Goal: Information Seeking & Learning: Compare options

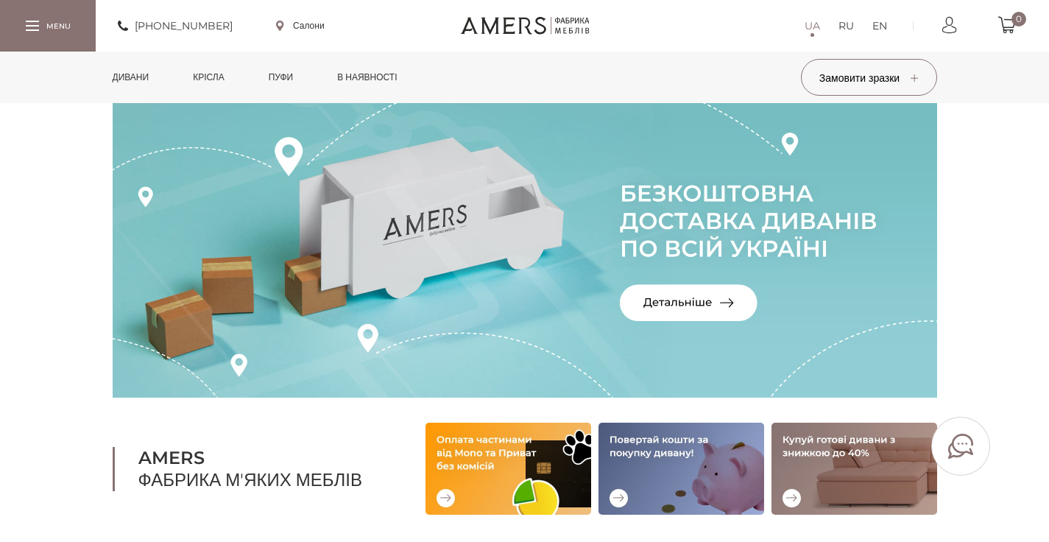
click at [134, 77] on link "Дивани" at bounding box center [131, 78] width 59 height 52
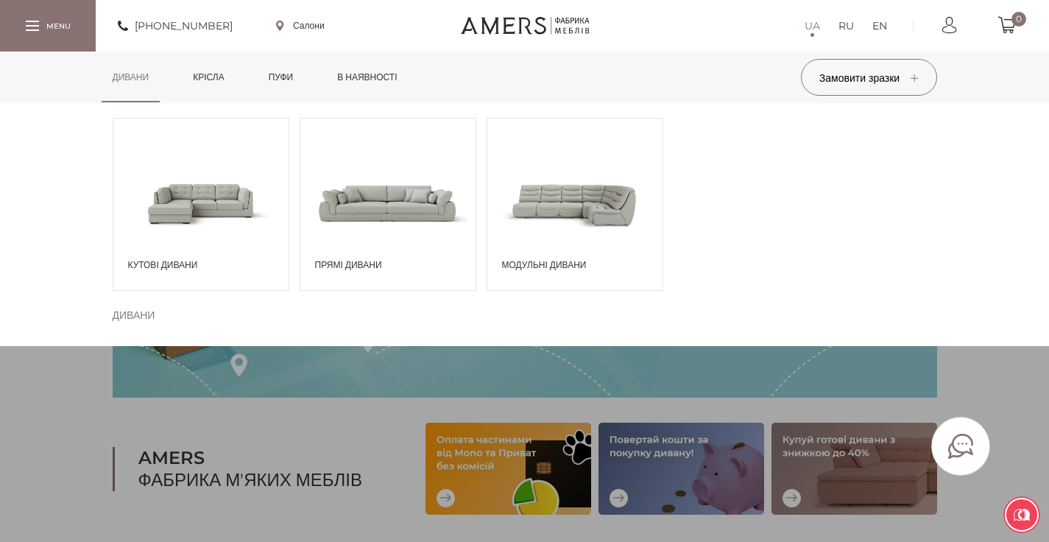
click at [341, 196] on span at bounding box center [387, 203] width 175 height 102
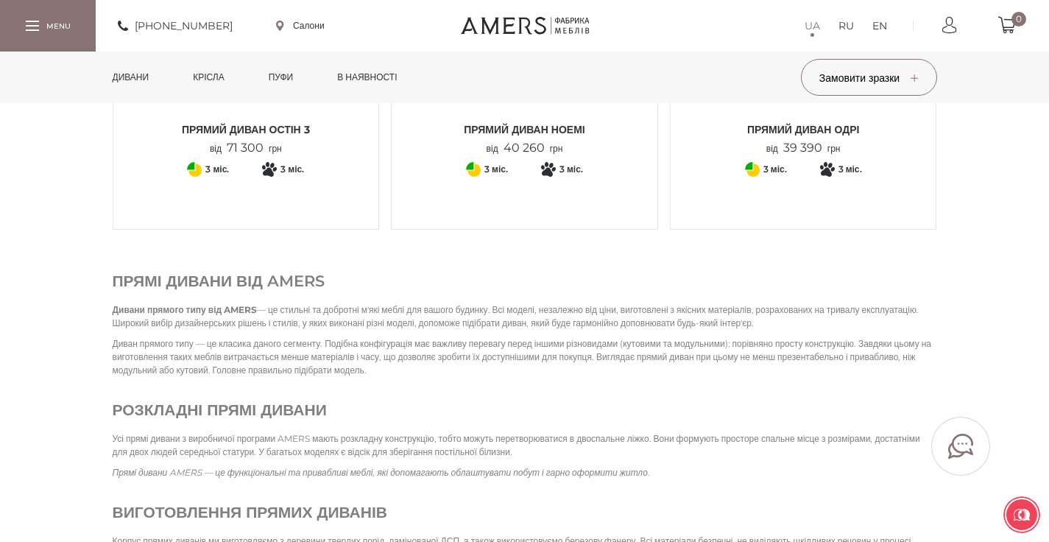
scroll to position [1869, 0]
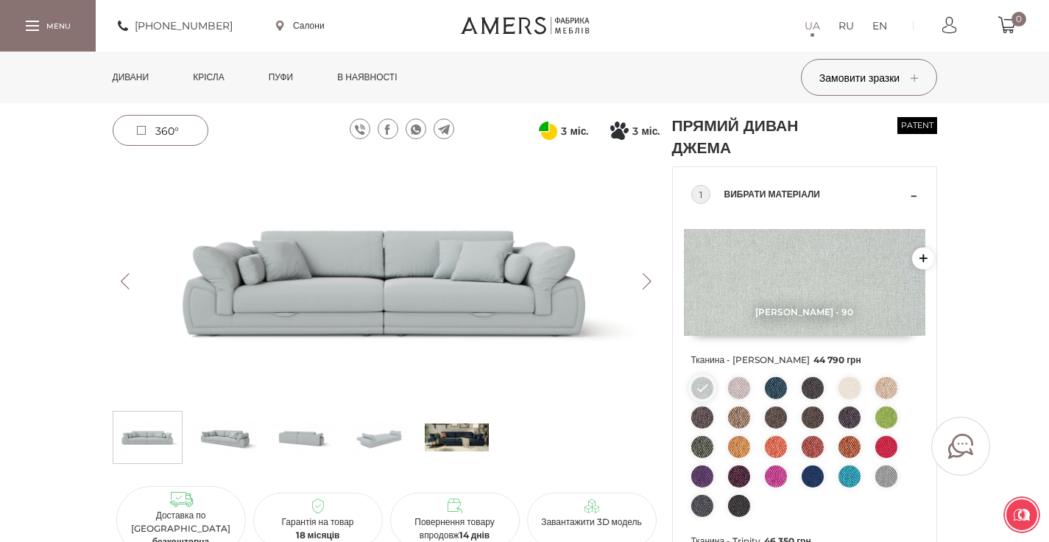
scroll to position [30, 0]
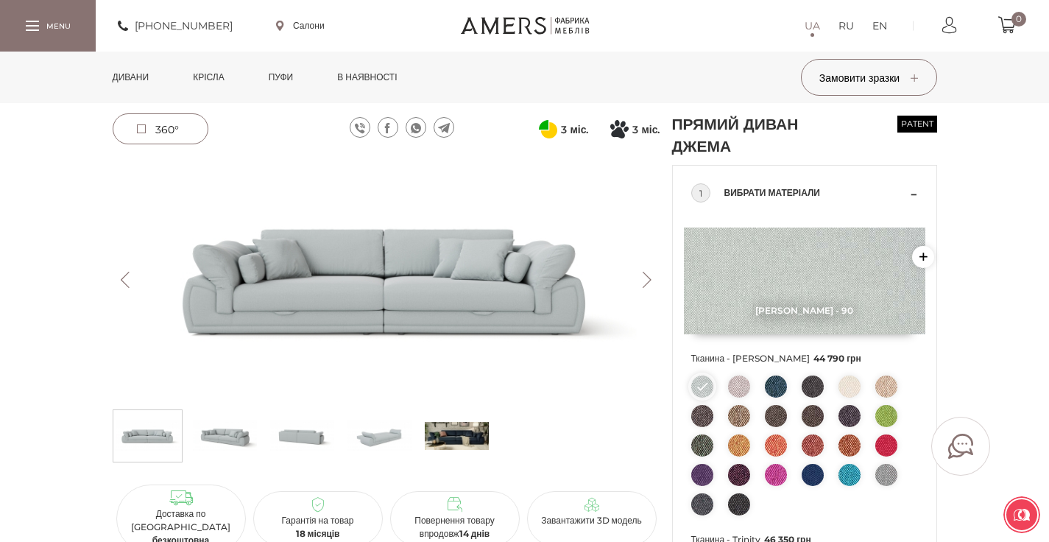
click at [645, 273] on button "Next" at bounding box center [647, 280] width 26 height 16
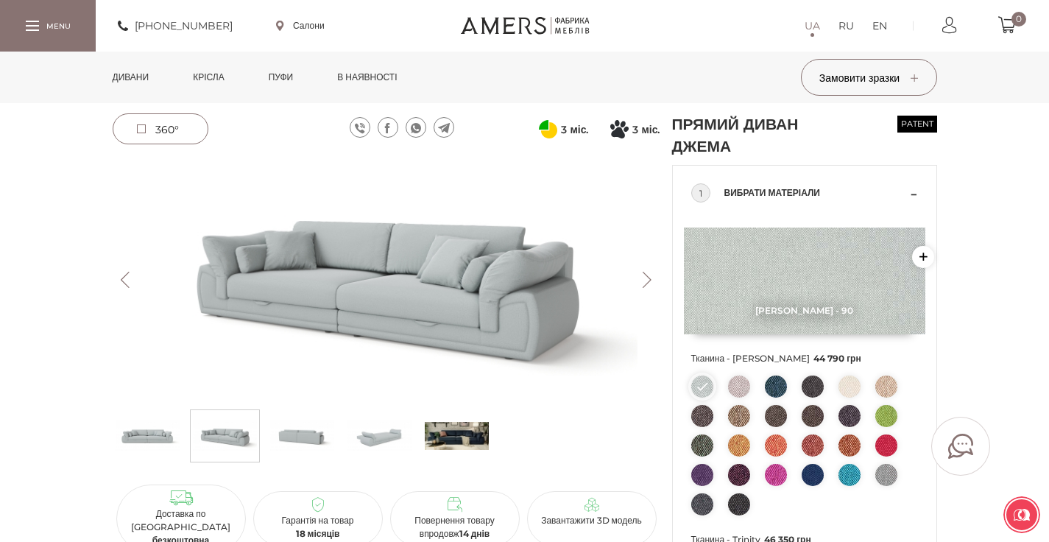
click at [645, 273] on button "Next" at bounding box center [647, 280] width 26 height 16
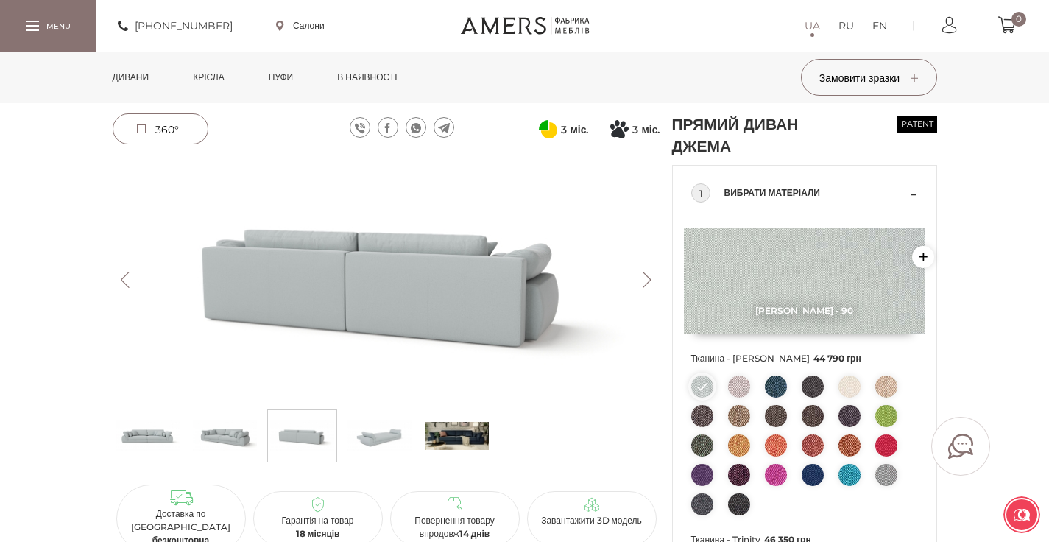
click at [645, 272] on button "Next" at bounding box center [647, 280] width 26 height 16
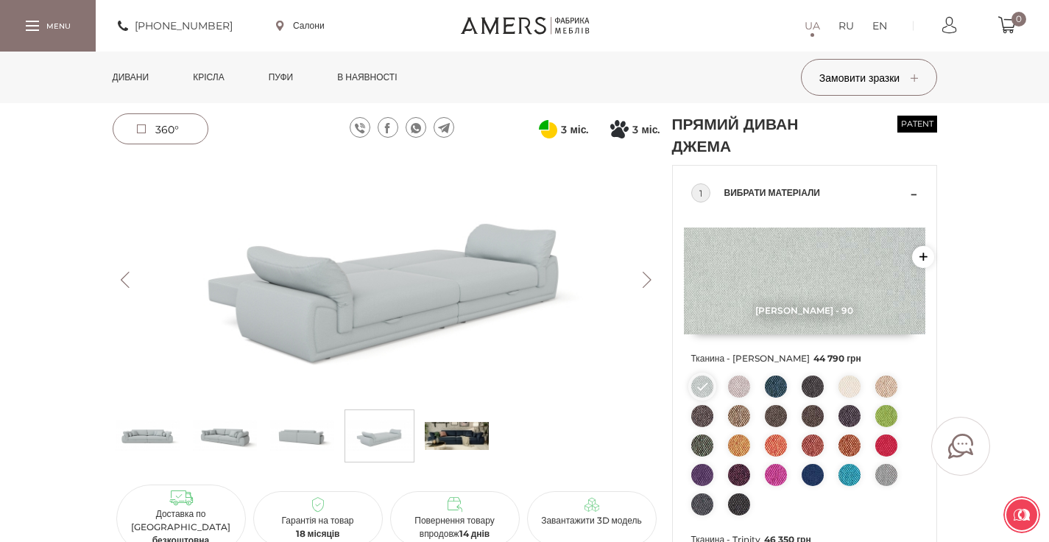
click at [645, 272] on button "Next" at bounding box center [647, 280] width 26 height 16
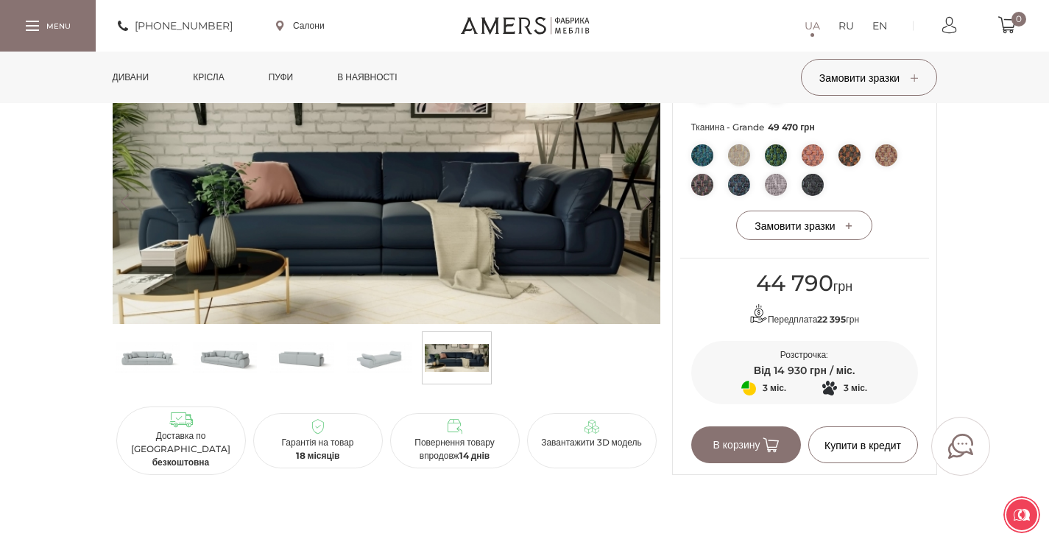
scroll to position [777, 0]
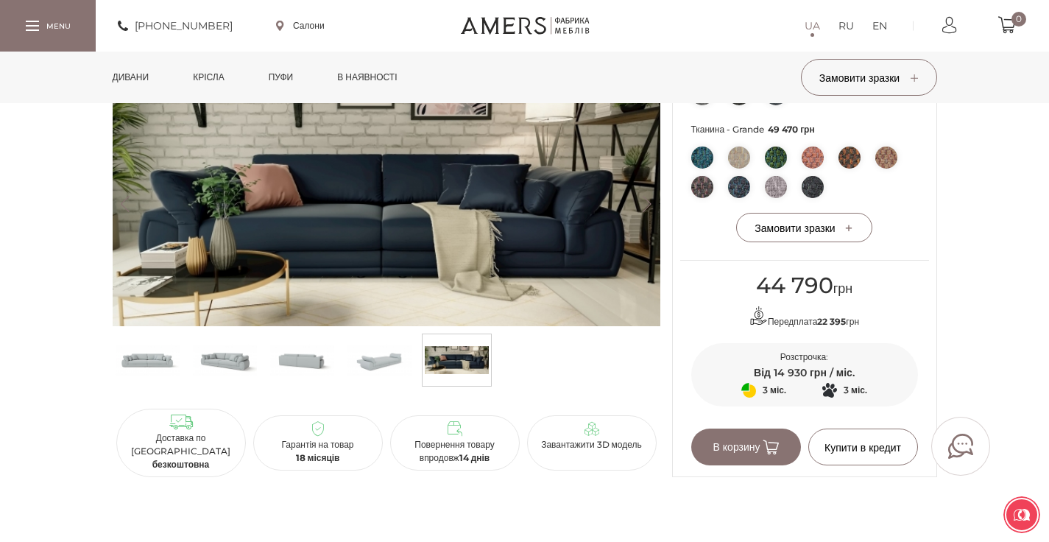
click at [386, 382] on img at bounding box center [379, 360] width 64 height 44
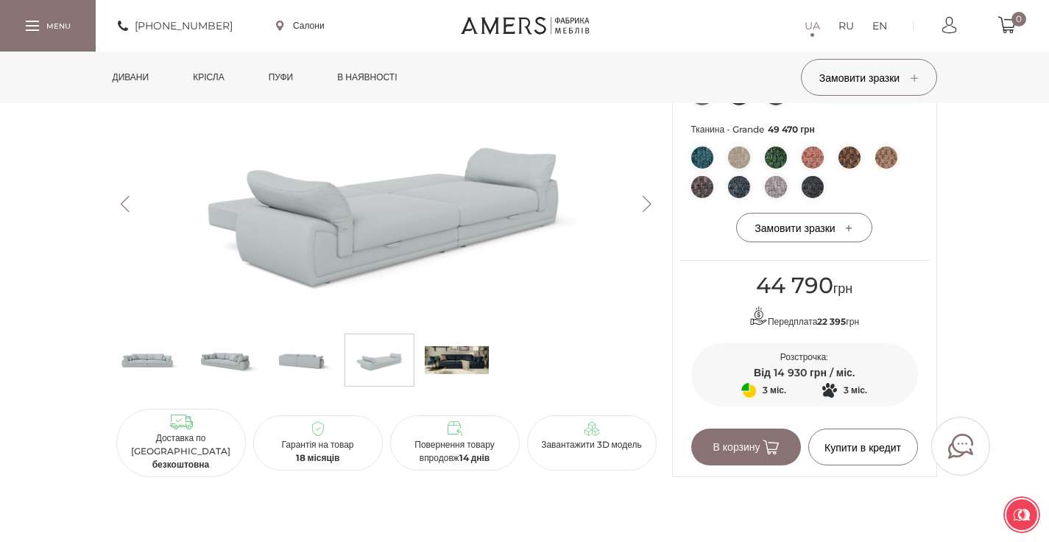
click at [323, 372] on img at bounding box center [302, 360] width 64 height 44
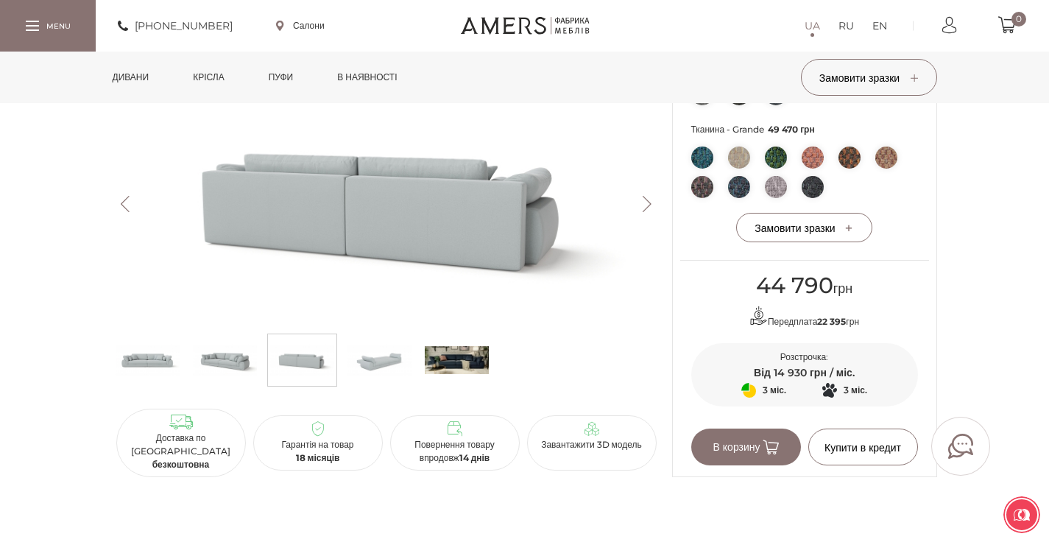
click at [239, 366] on img at bounding box center [225, 360] width 64 height 44
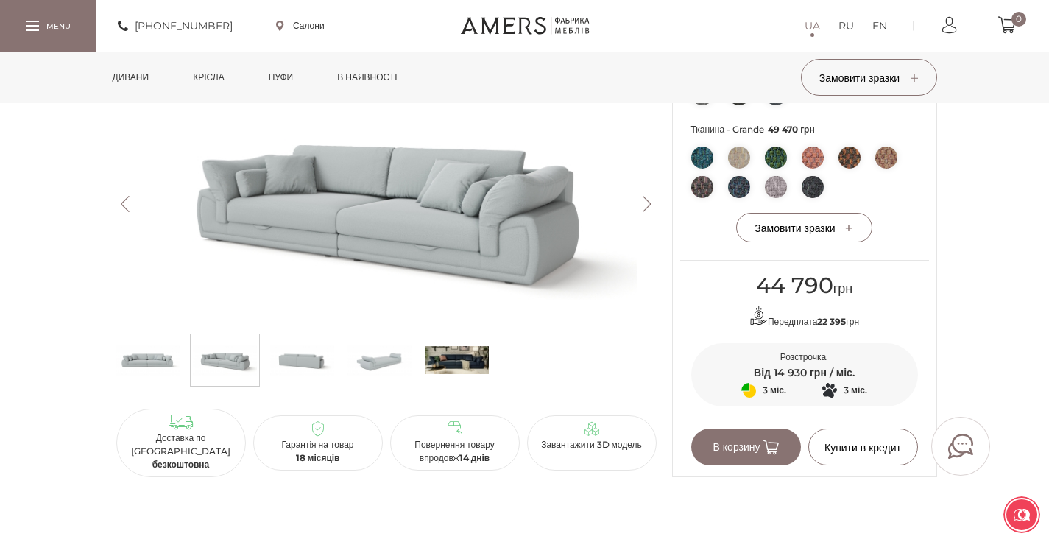
click at [173, 369] on img at bounding box center [148, 360] width 64 height 44
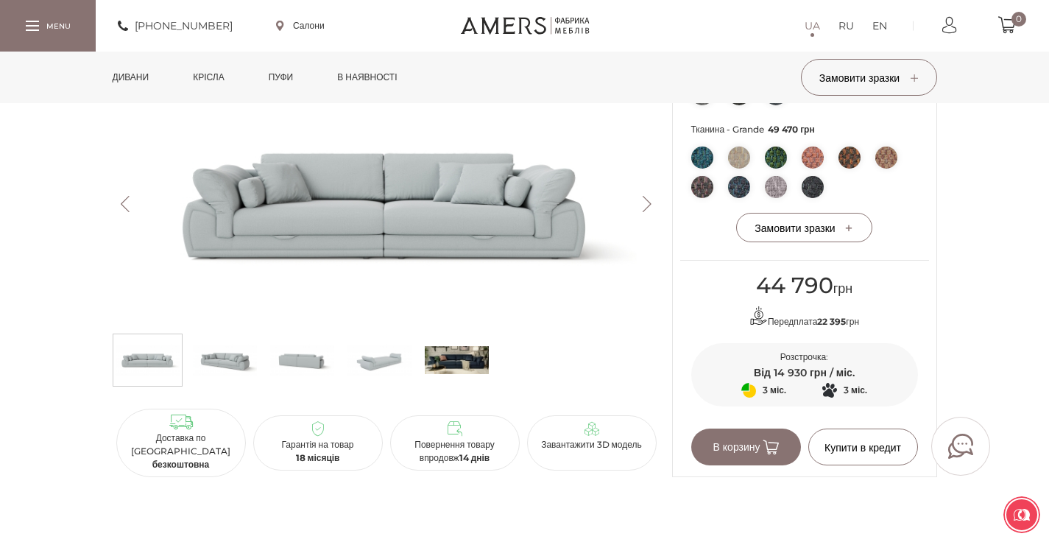
click at [439, 373] on img at bounding box center [457, 360] width 64 height 44
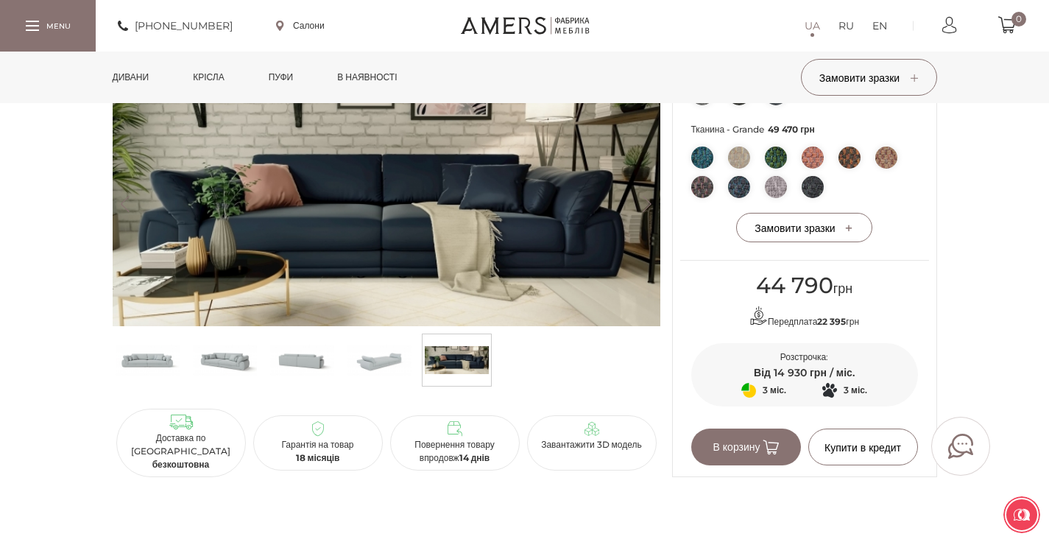
click at [739, 155] on img at bounding box center [739, 157] width 22 height 22
click at [776, 156] on img at bounding box center [776, 157] width 22 height 22
click at [809, 154] on img at bounding box center [812, 157] width 22 height 22
click at [230, 379] on img at bounding box center [225, 360] width 64 height 44
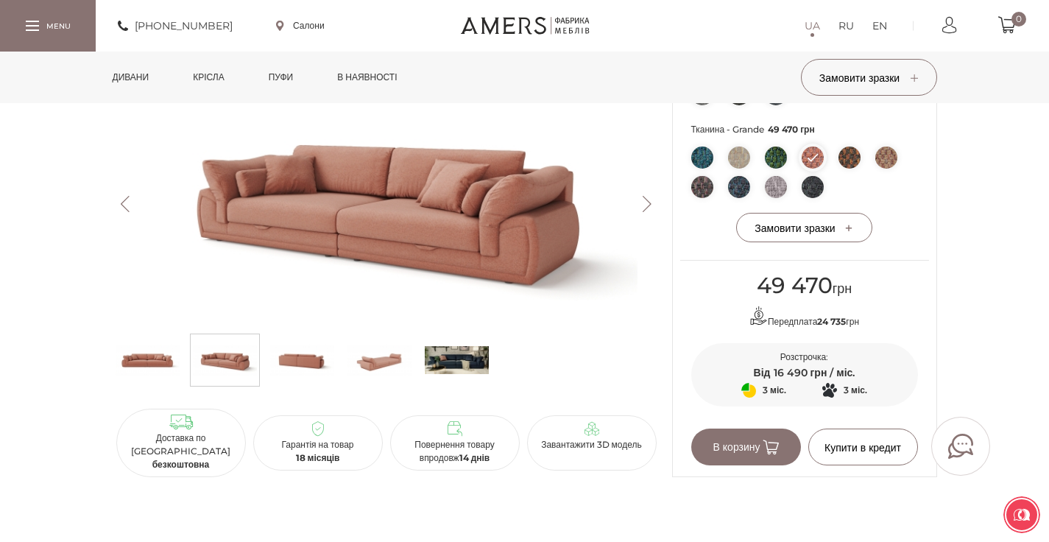
click at [821, 186] on img at bounding box center [812, 187] width 22 height 22
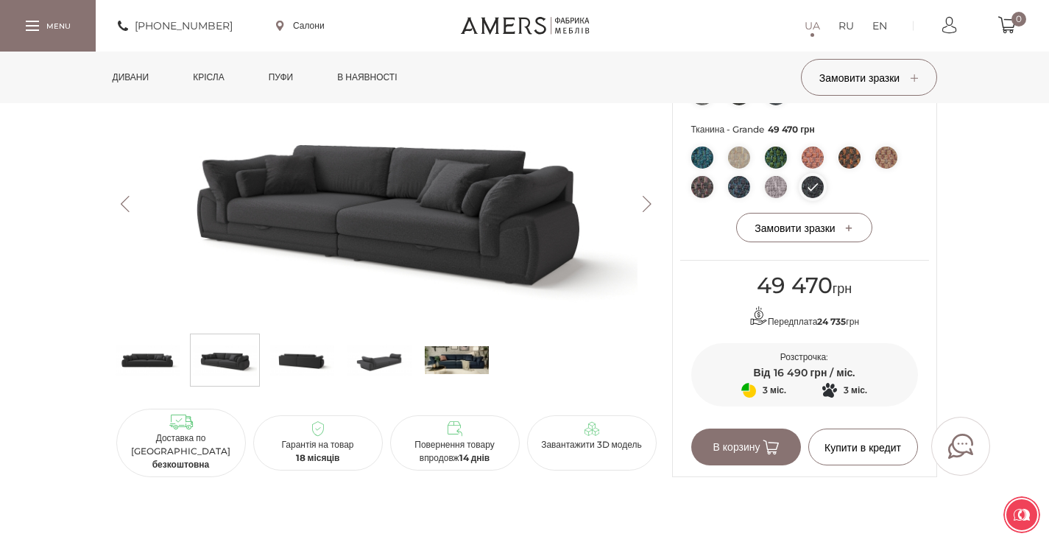
click at [779, 185] on img at bounding box center [776, 187] width 22 height 22
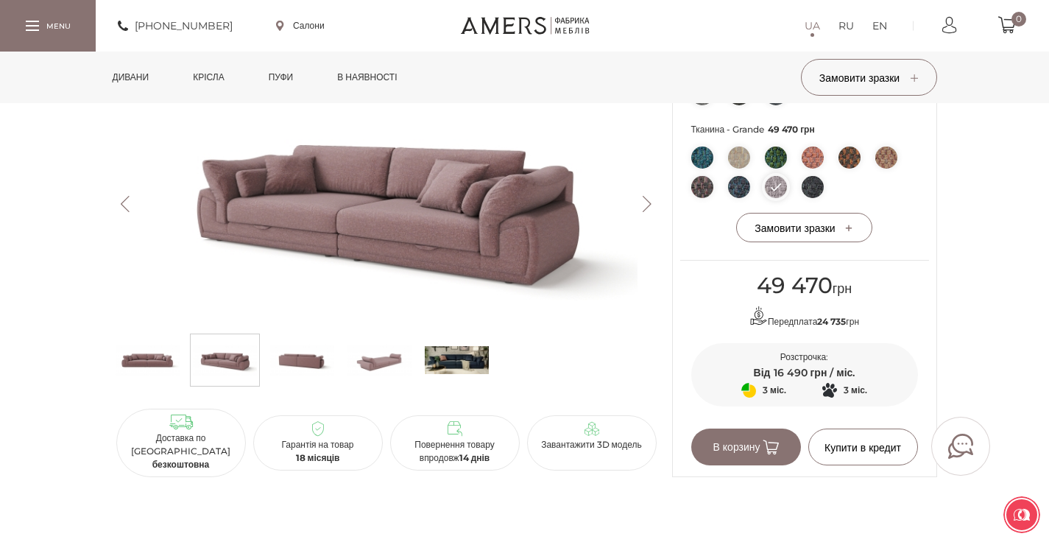
click at [746, 184] on img at bounding box center [739, 187] width 22 height 22
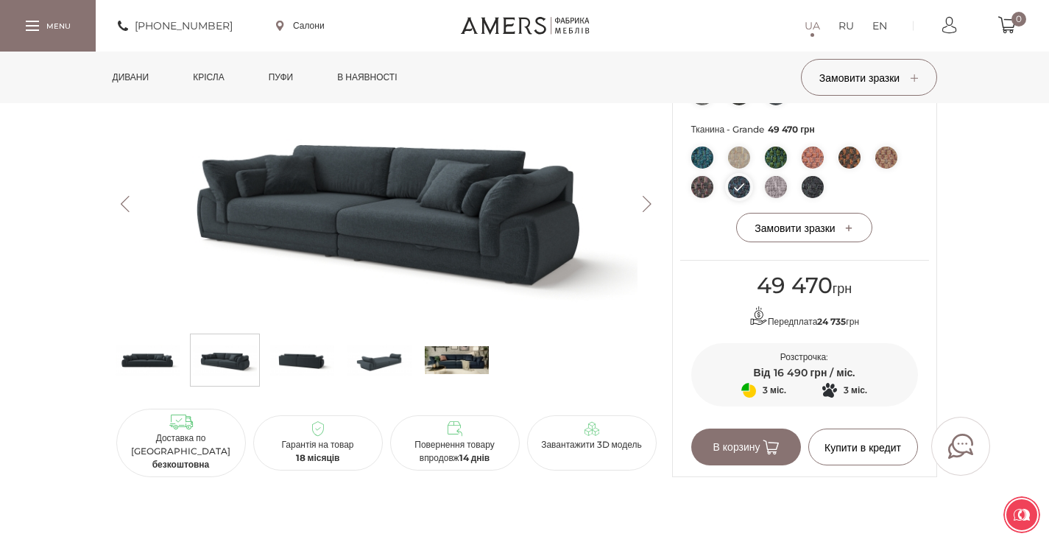
click at [704, 185] on img at bounding box center [702, 187] width 22 height 22
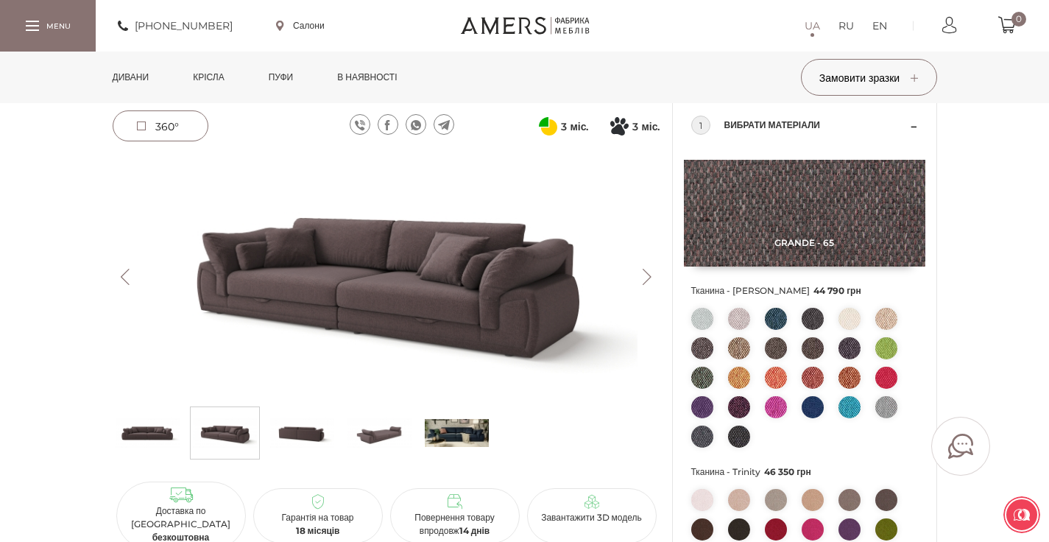
scroll to position [102, 0]
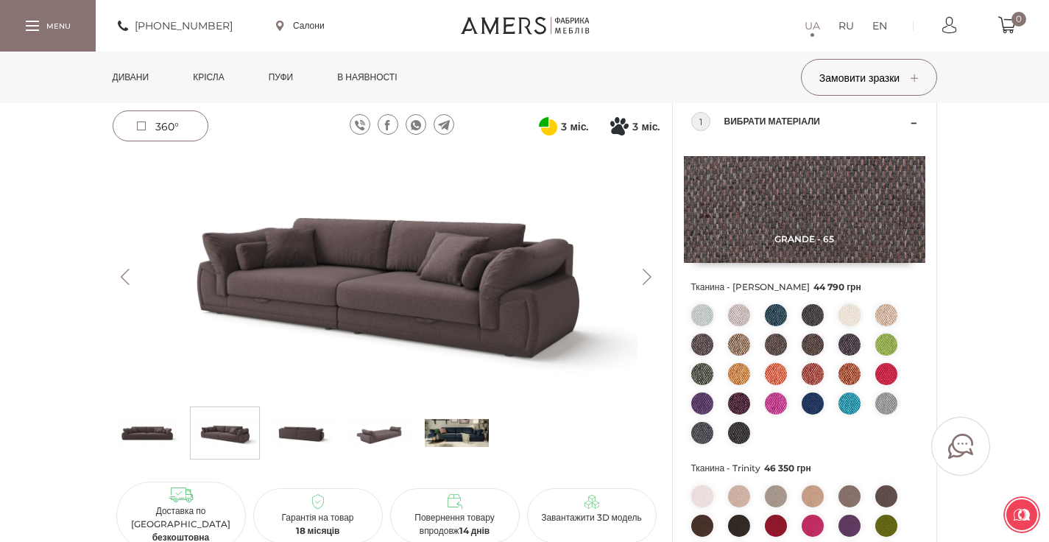
click at [781, 307] on img at bounding box center [776, 315] width 22 height 22
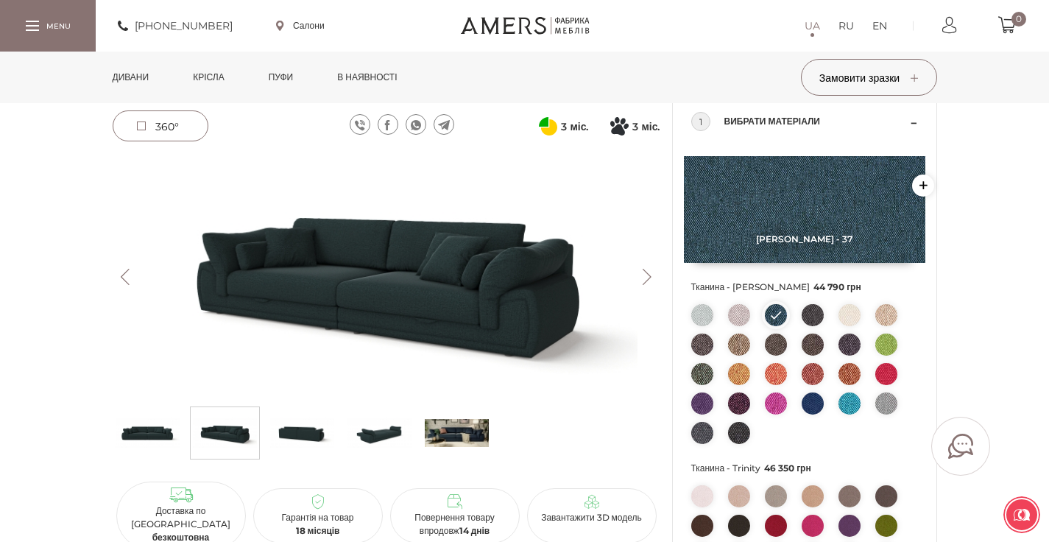
click at [752, 308] on ul at bounding box center [804, 377] width 227 height 147
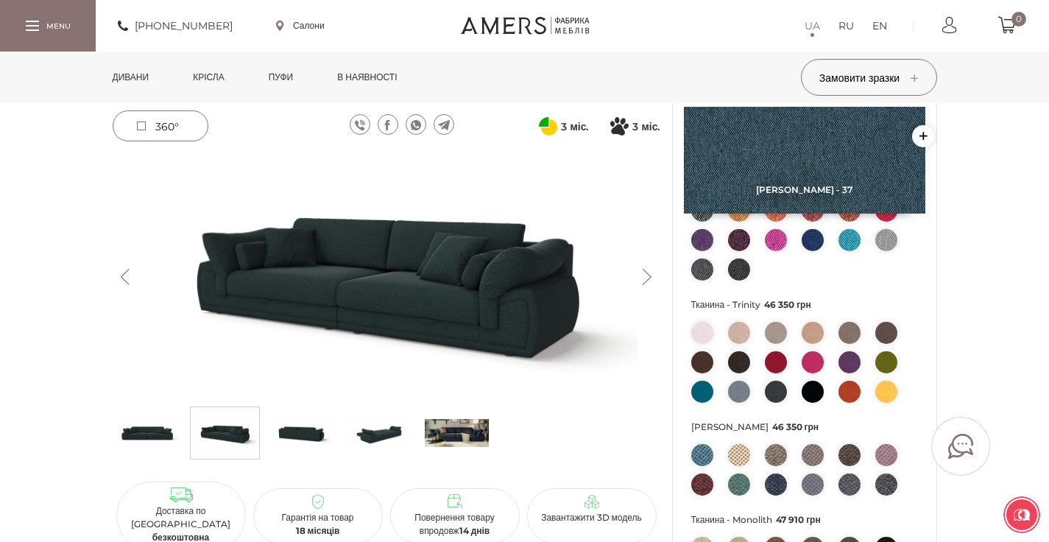
scroll to position [291, 0]
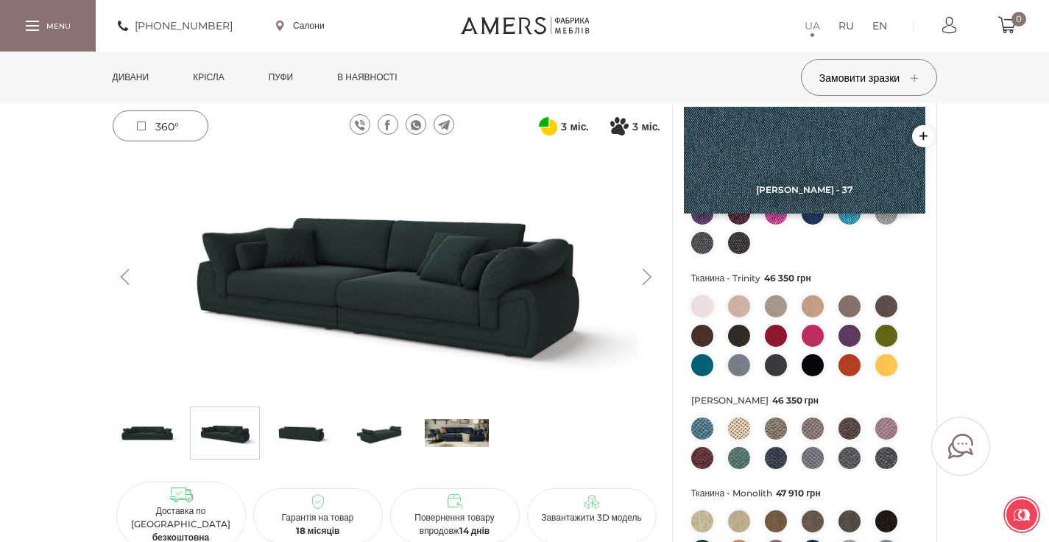
click at [740, 310] on img at bounding box center [739, 306] width 22 height 22
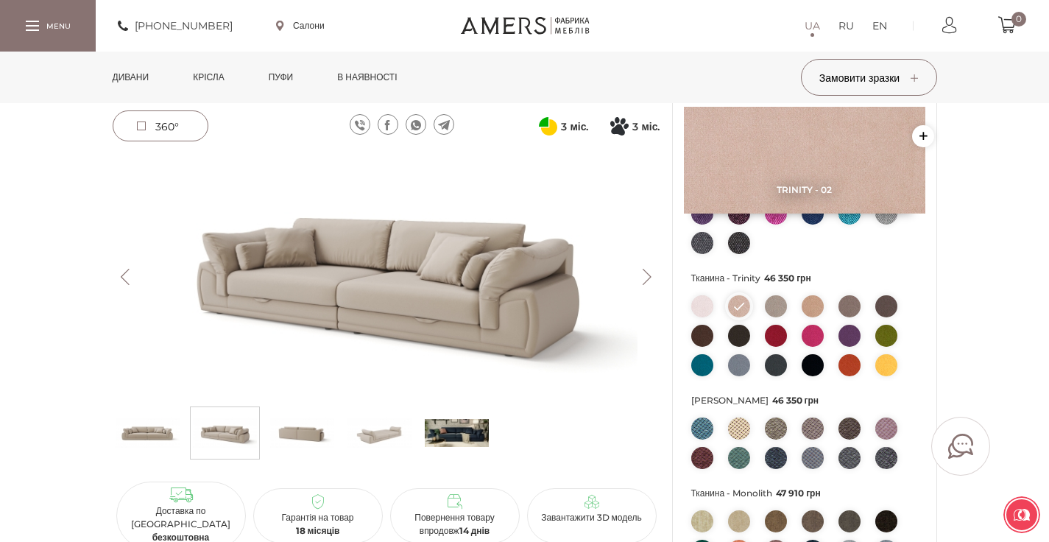
click at [765, 309] on img at bounding box center [776, 306] width 22 height 22
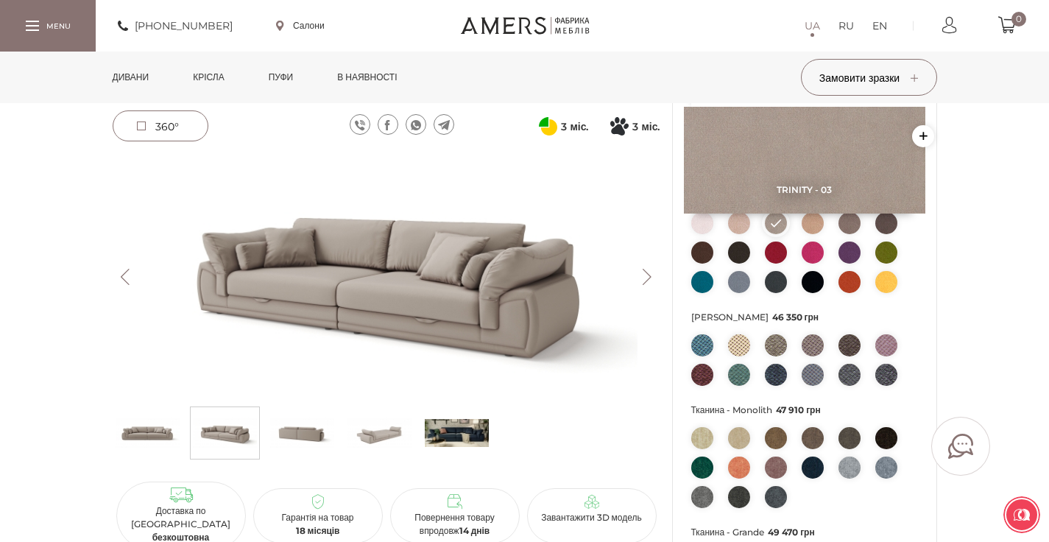
scroll to position [389, 0]
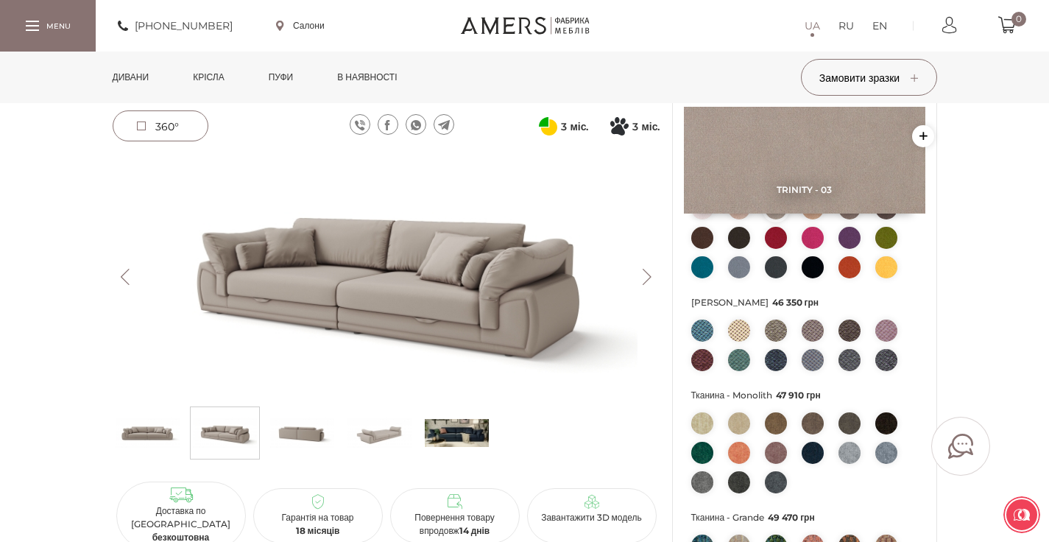
click at [740, 331] on img at bounding box center [739, 330] width 22 height 22
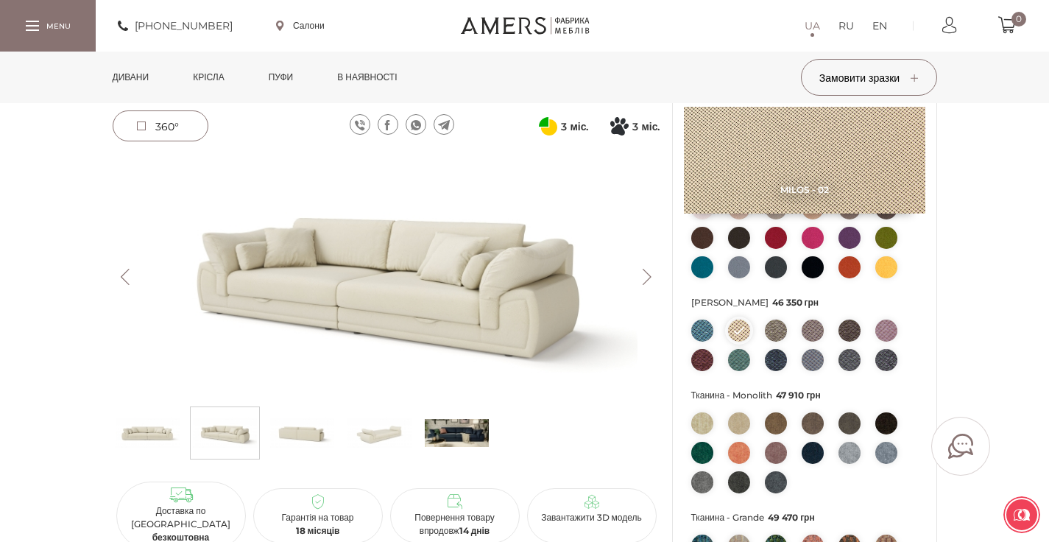
click at [812, 334] on img at bounding box center [812, 330] width 22 height 22
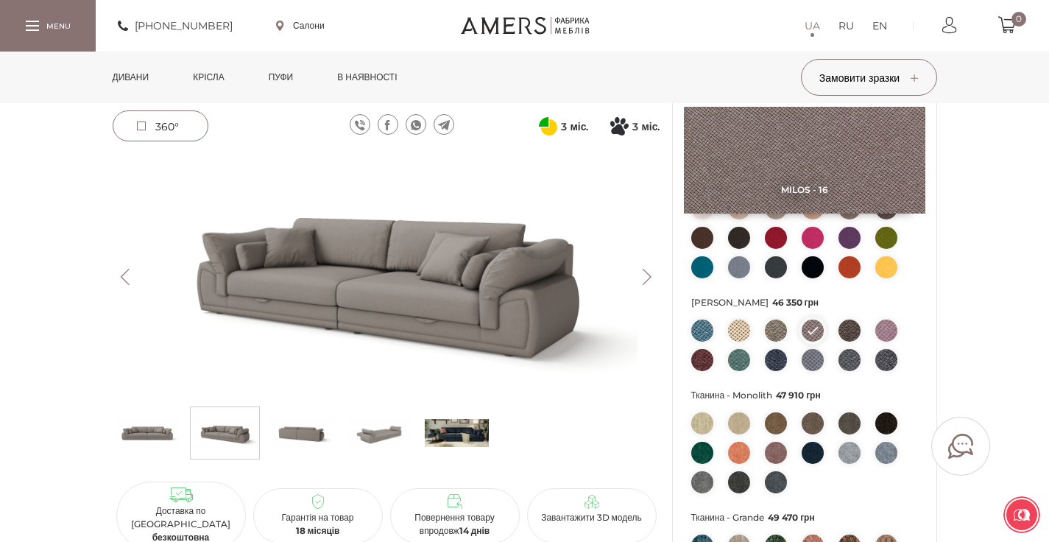
click at [890, 336] on img at bounding box center [886, 330] width 22 height 22
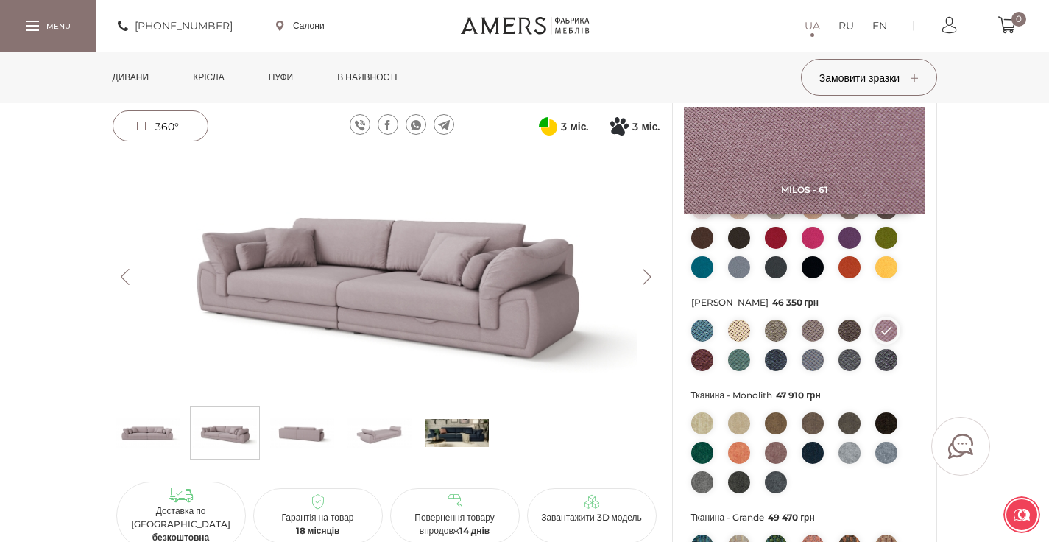
click at [709, 425] on img at bounding box center [702, 423] width 22 height 22
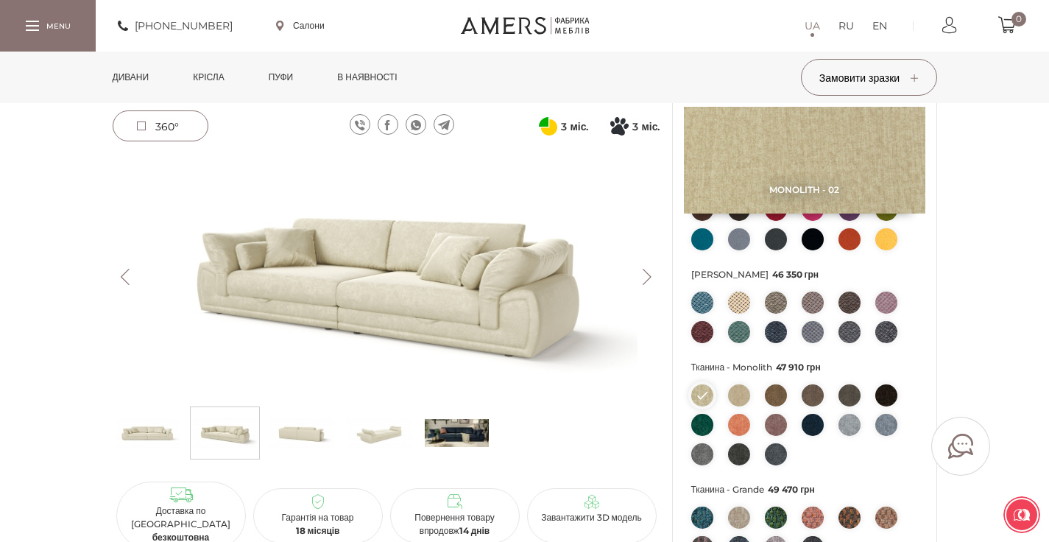
scroll to position [421, 0]
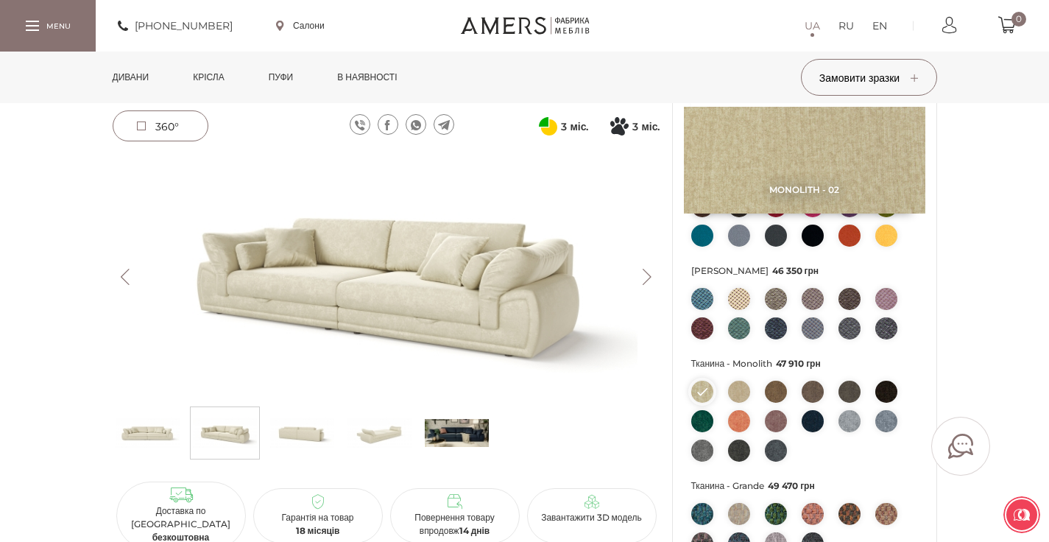
click at [698, 417] on img at bounding box center [702, 421] width 22 height 22
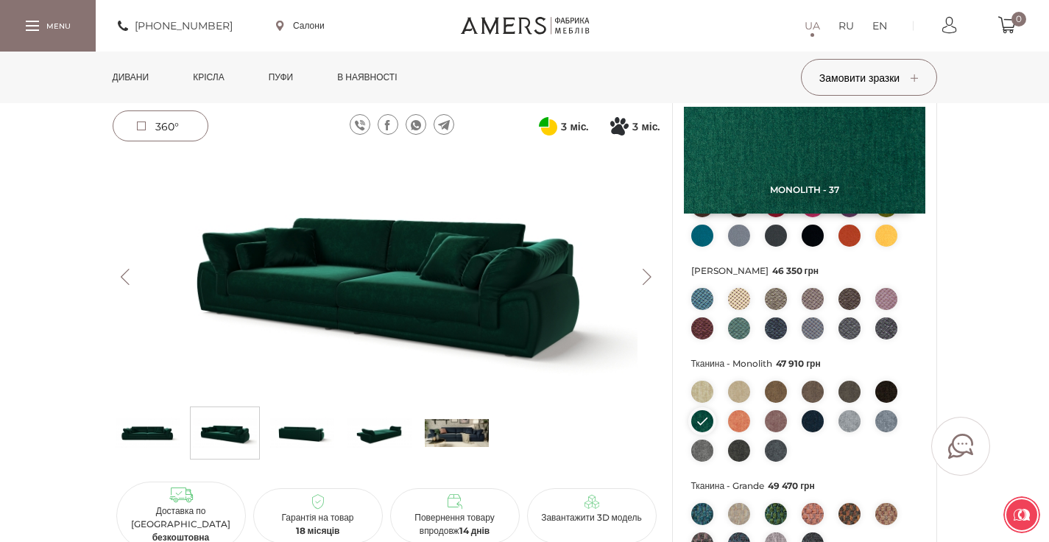
click at [821, 431] on li at bounding box center [812, 421] width 22 height 22
click at [818, 426] on img at bounding box center [812, 421] width 22 height 22
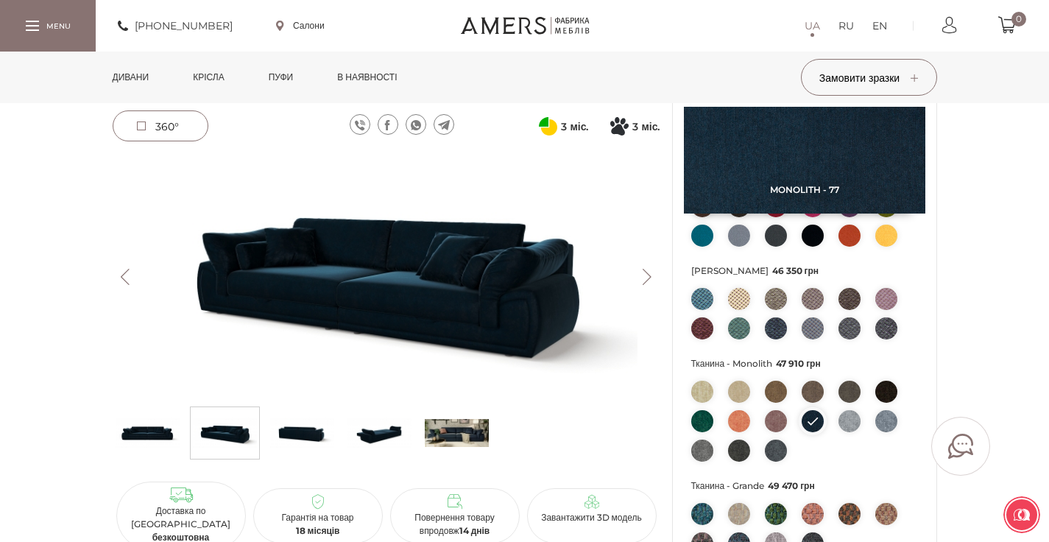
click at [776, 419] on img at bounding box center [776, 421] width 22 height 22
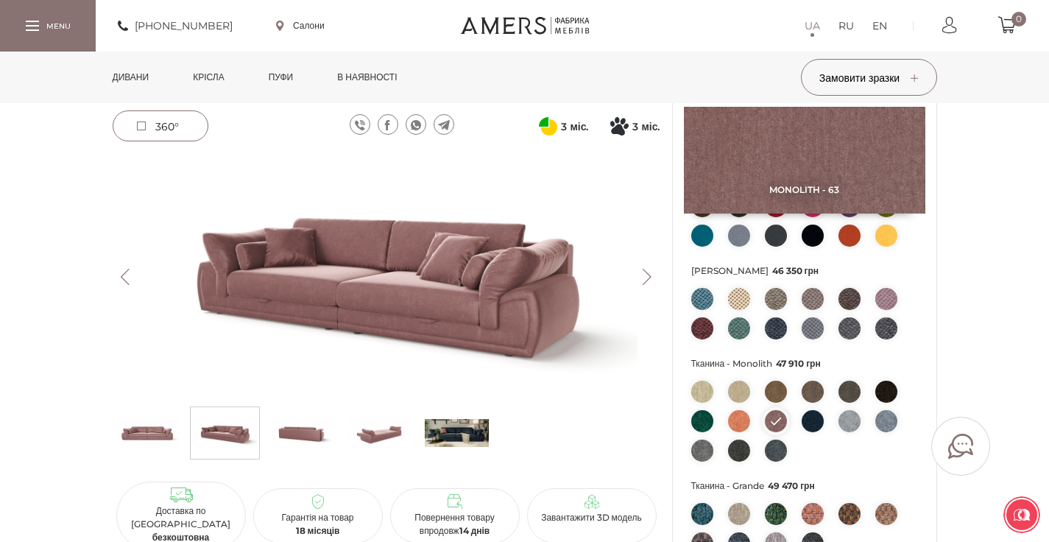
click at [771, 450] on img at bounding box center [776, 450] width 22 height 22
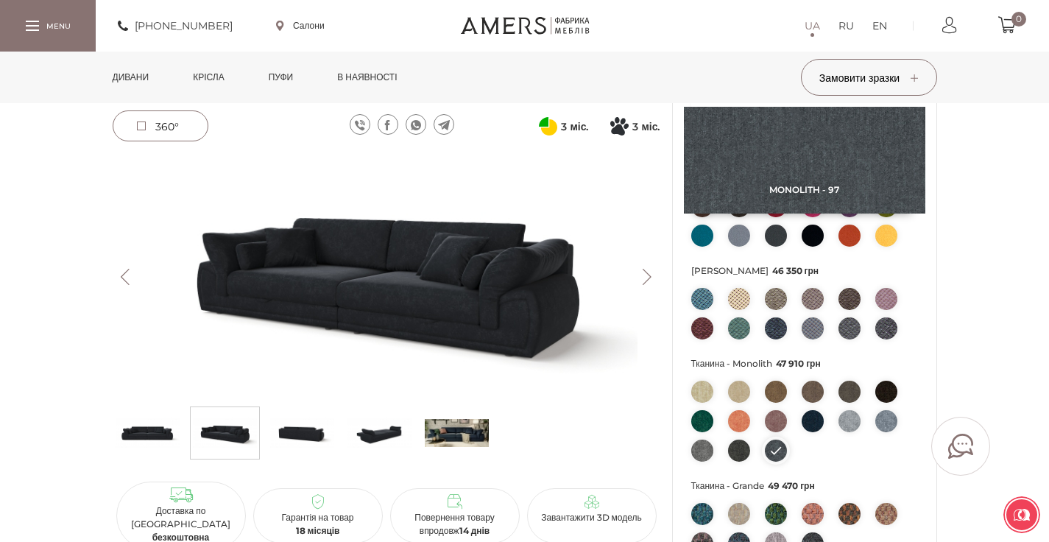
click at [745, 450] on img at bounding box center [739, 450] width 22 height 22
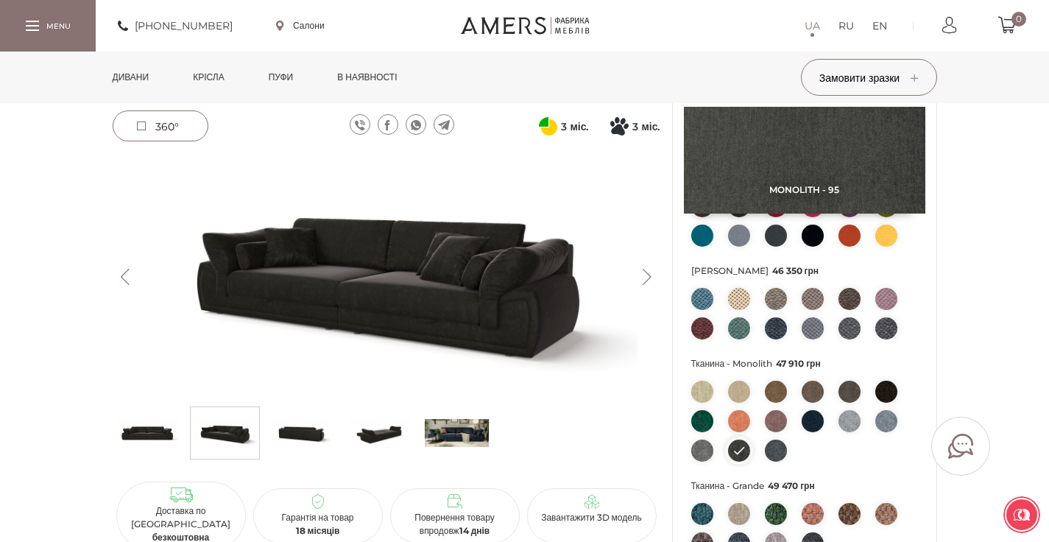
click at [882, 422] on img at bounding box center [886, 421] width 22 height 22
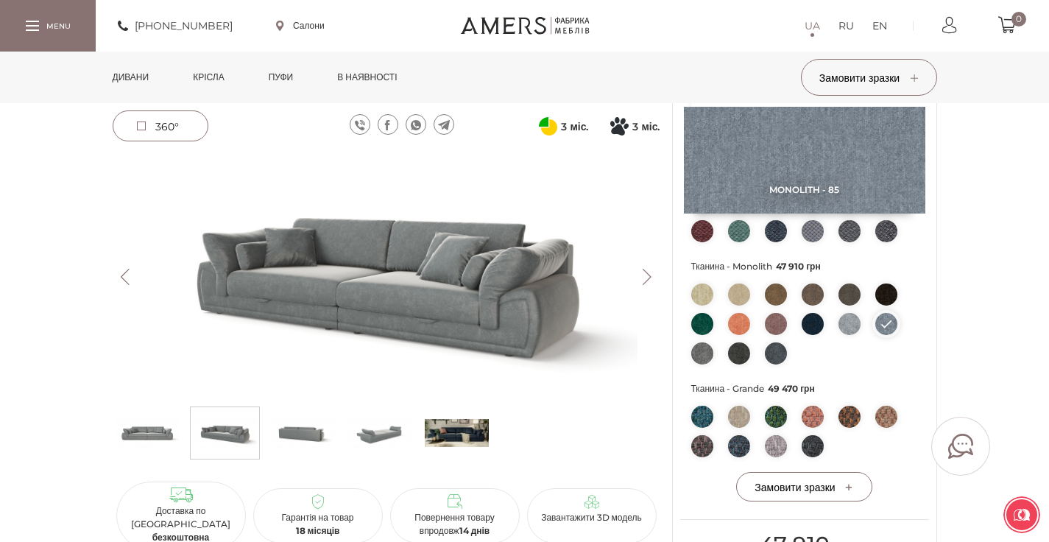
scroll to position [520, 0]
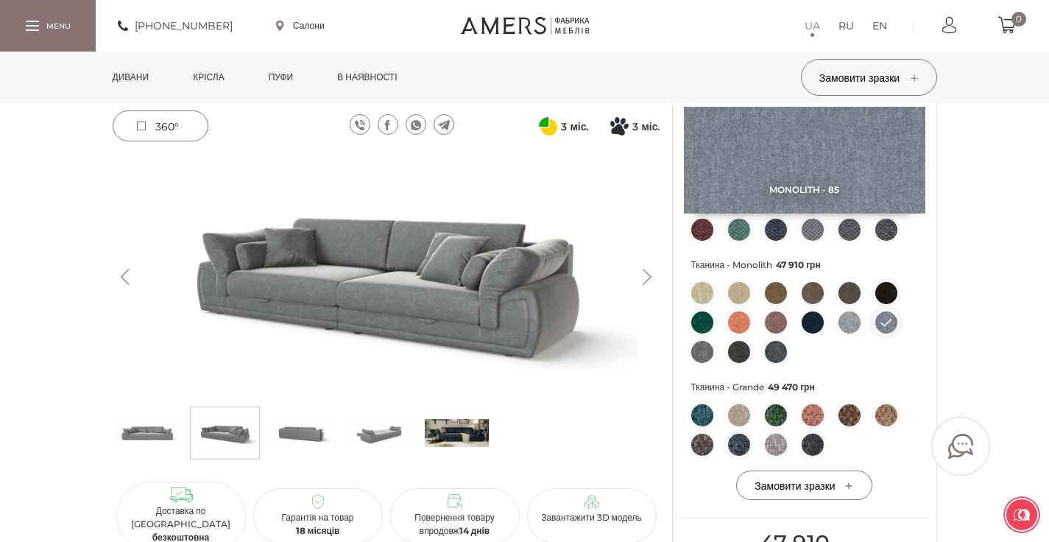
click at [705, 414] on img at bounding box center [702, 415] width 22 height 22
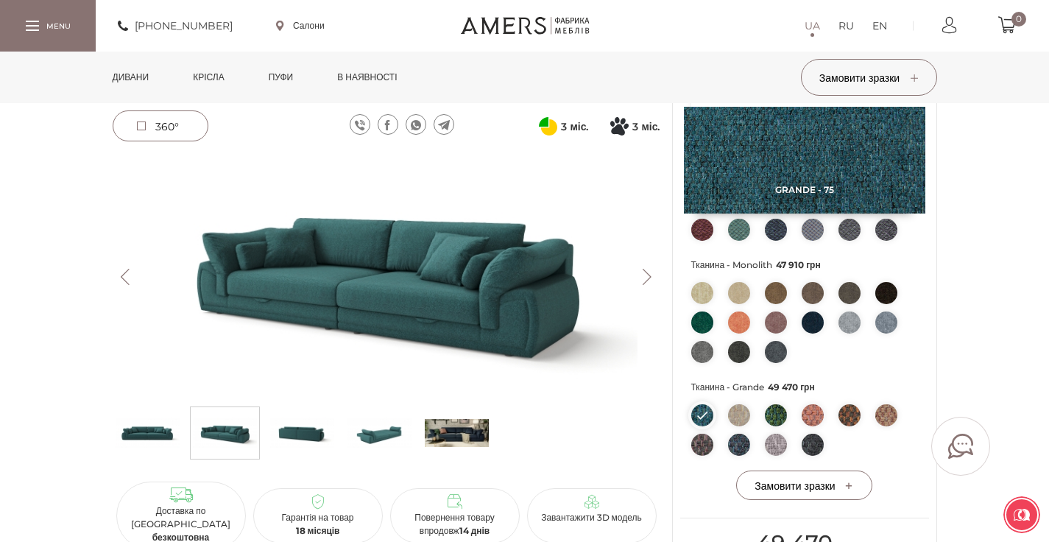
click at [738, 421] on img at bounding box center [739, 415] width 22 height 22
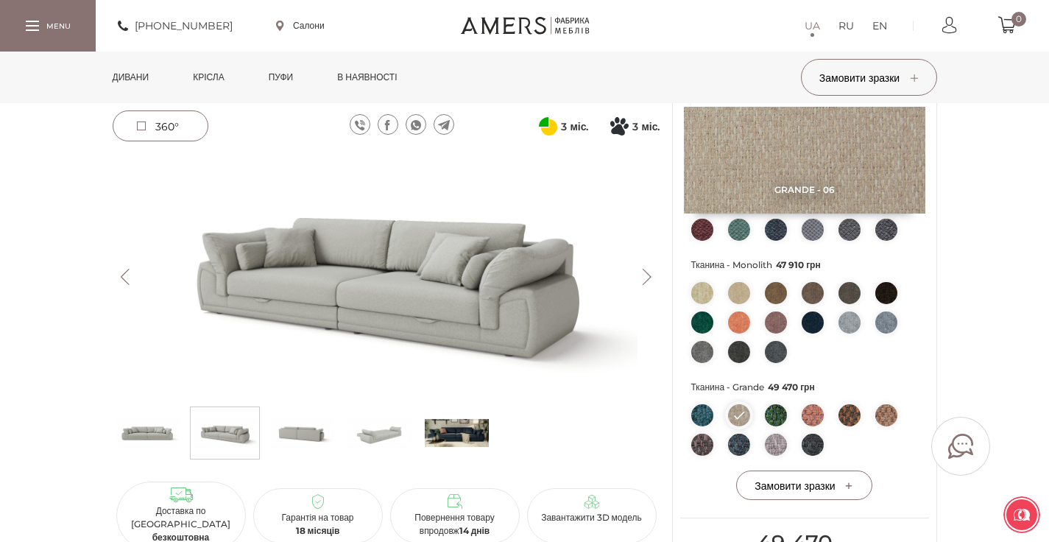
click at [778, 419] on img at bounding box center [776, 415] width 22 height 22
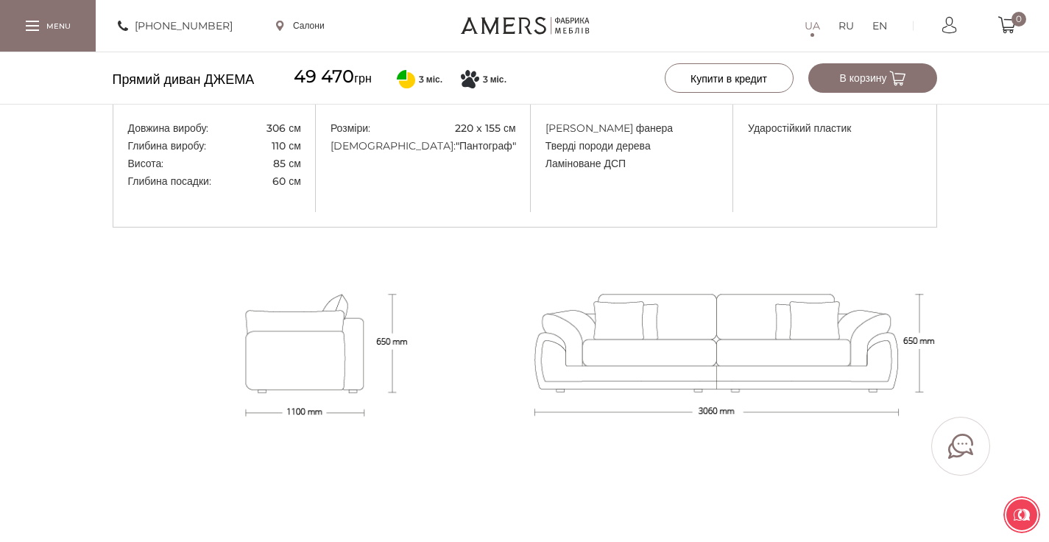
scroll to position [1325, 0]
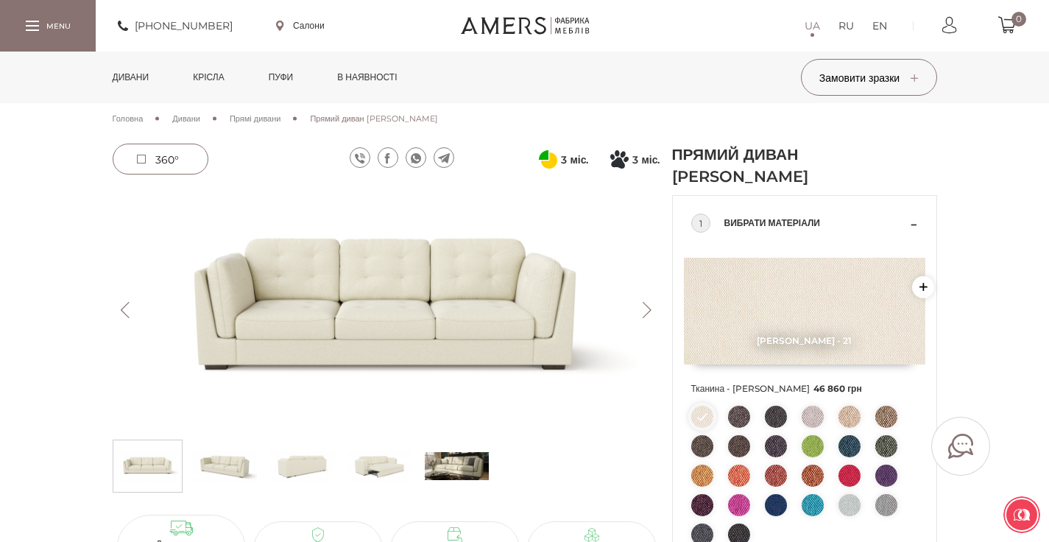
click at [648, 315] on button "Next" at bounding box center [647, 310] width 26 height 16
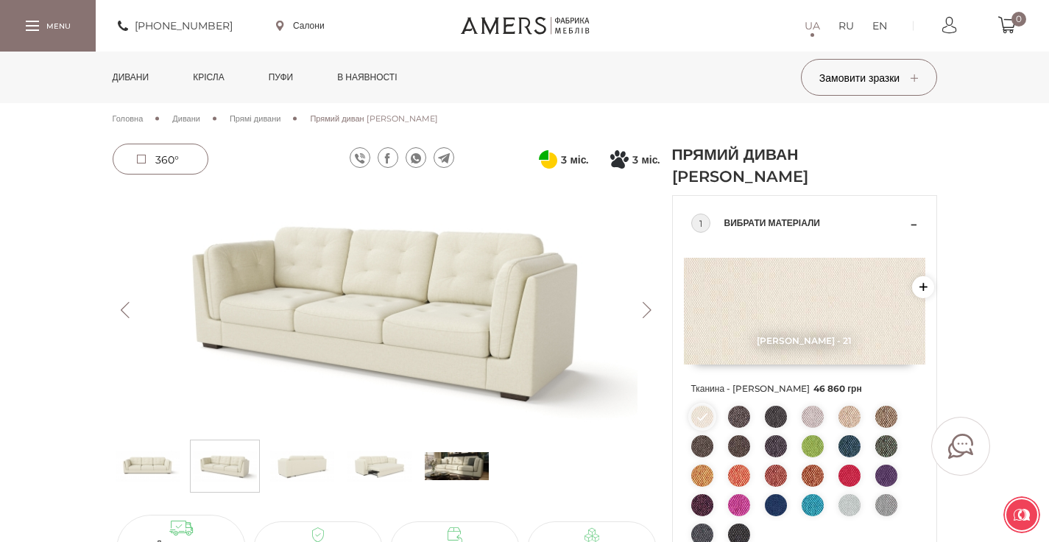
click at [648, 315] on button "Next" at bounding box center [647, 310] width 26 height 16
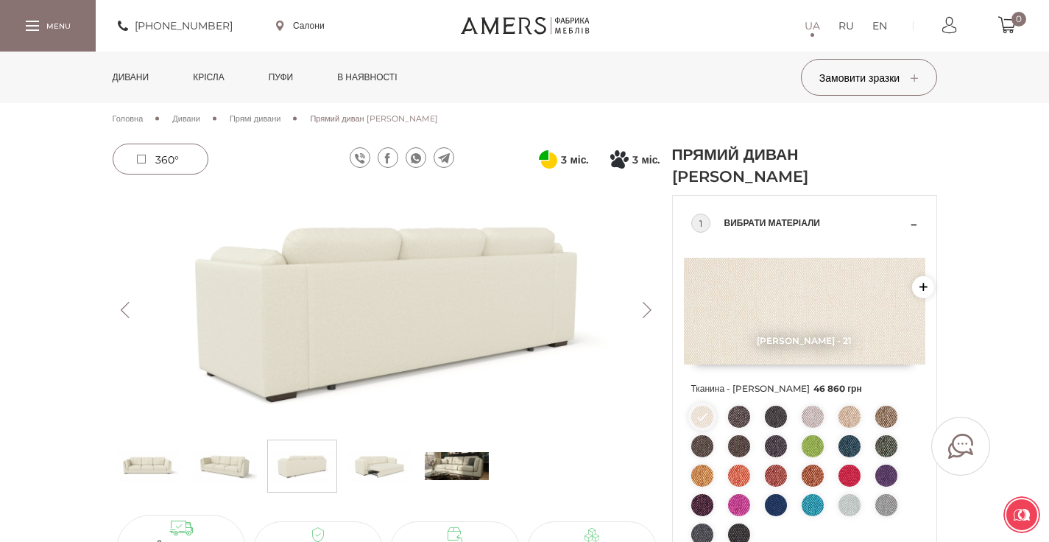
click at [648, 315] on button "Next" at bounding box center [647, 310] width 26 height 16
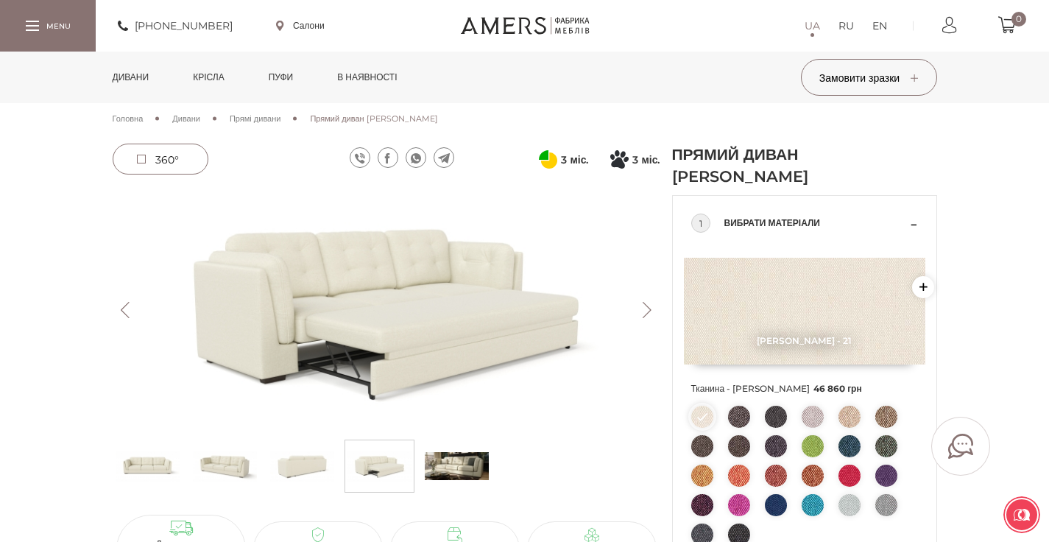
click at [648, 315] on button "Next" at bounding box center [647, 310] width 26 height 16
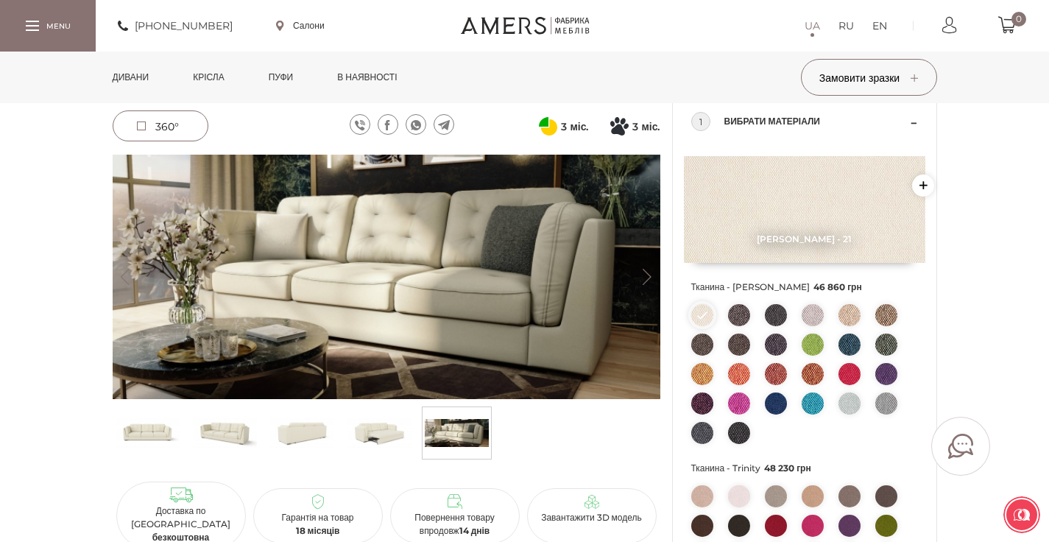
scroll to position [103, 0]
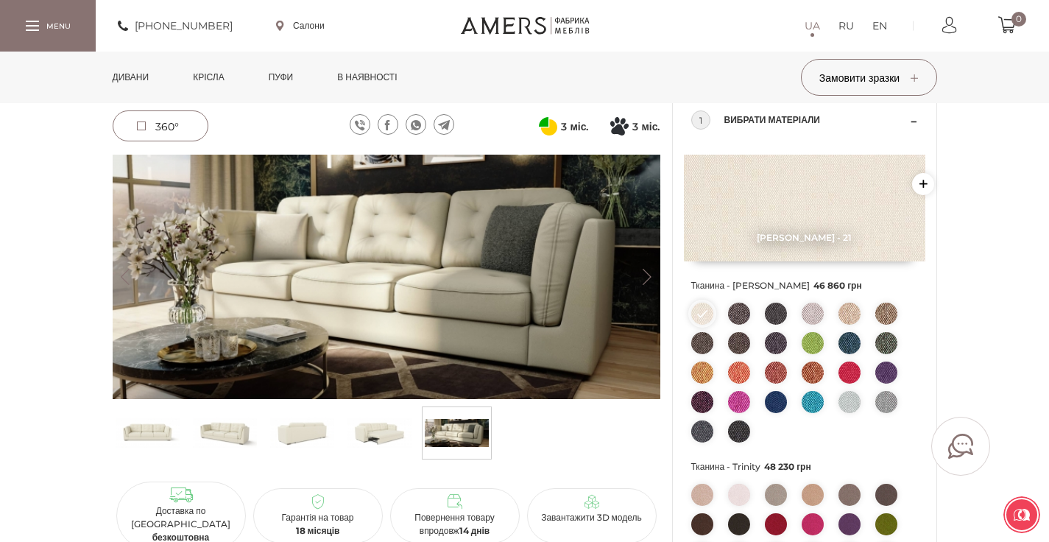
click at [239, 428] on img at bounding box center [225, 433] width 64 height 44
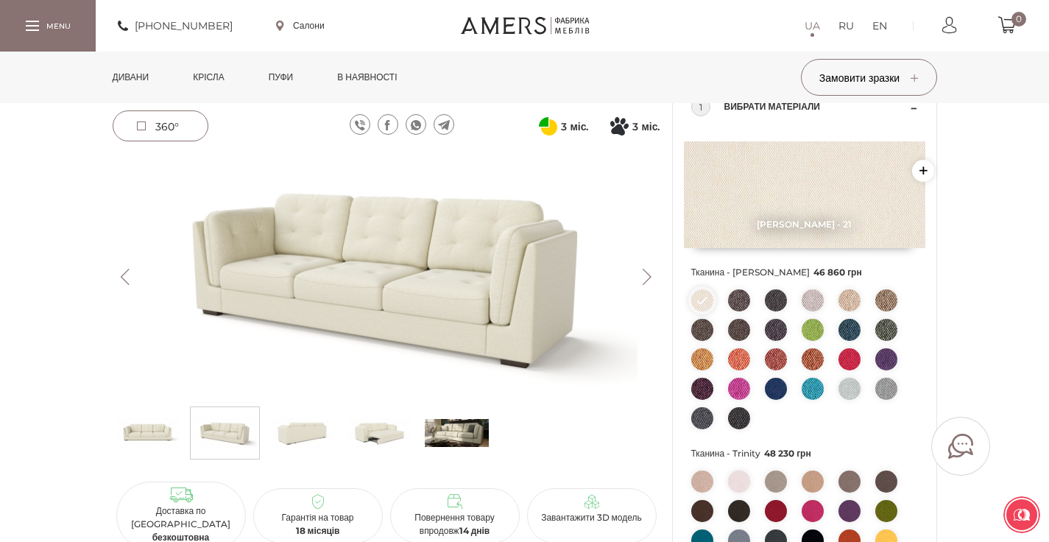
scroll to position [123, 0]
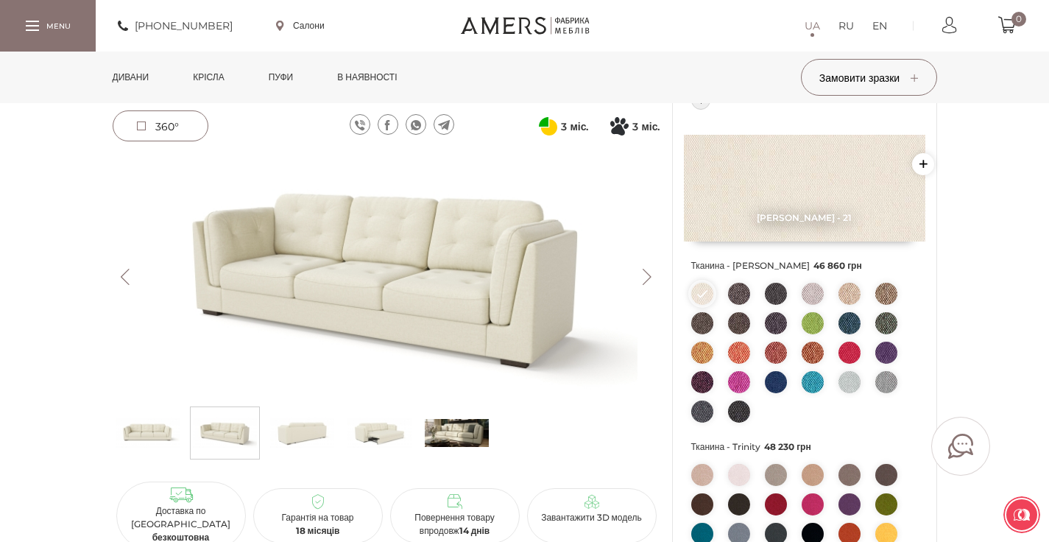
click at [811, 318] on img at bounding box center [812, 323] width 22 height 22
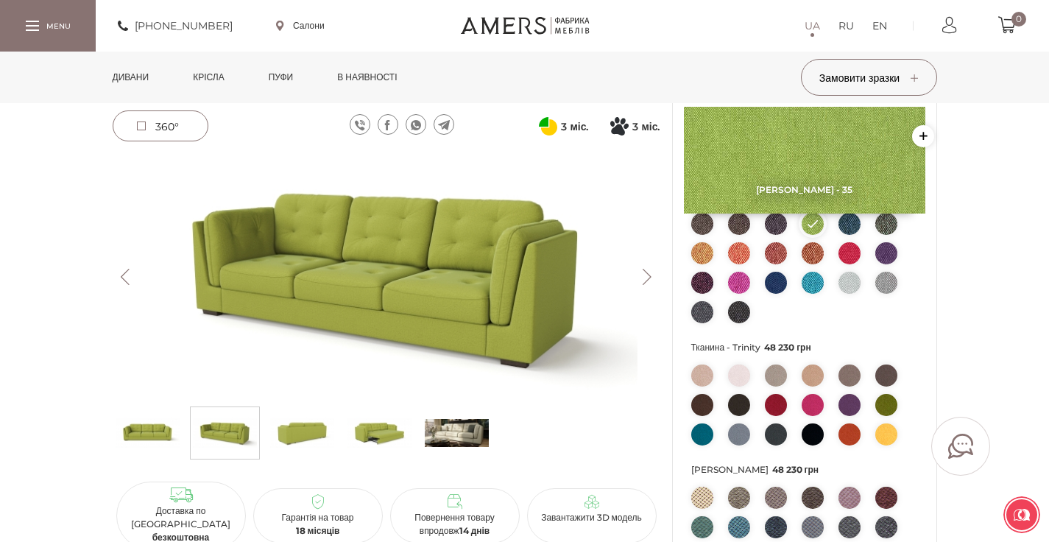
scroll to position [241, 0]
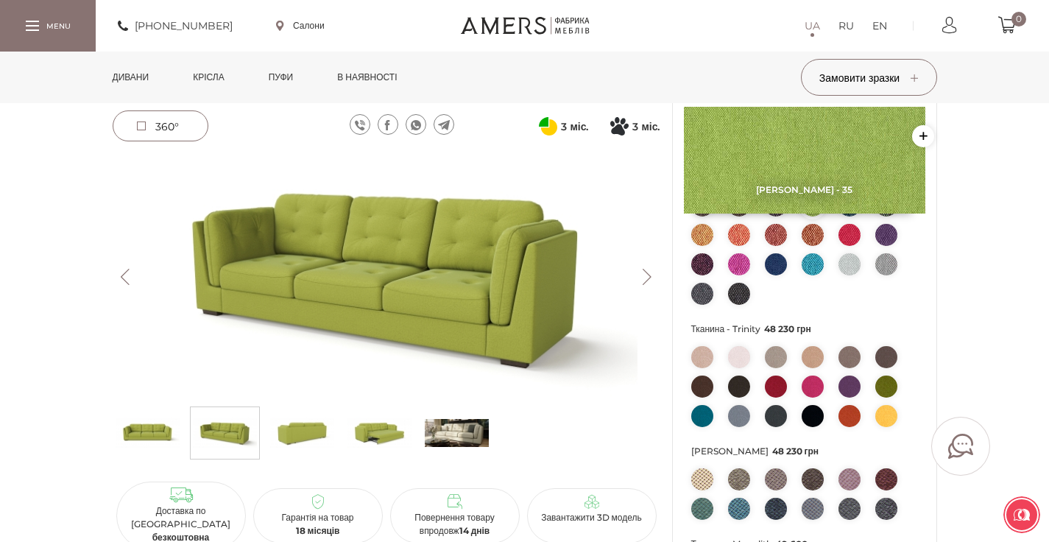
click at [883, 386] on img at bounding box center [886, 386] width 22 height 22
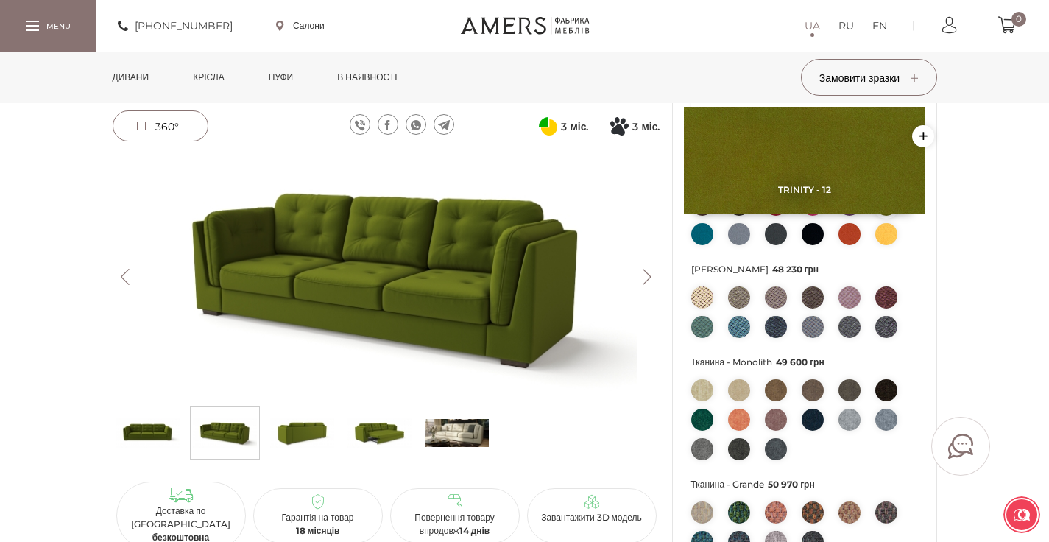
scroll to position [425, 0]
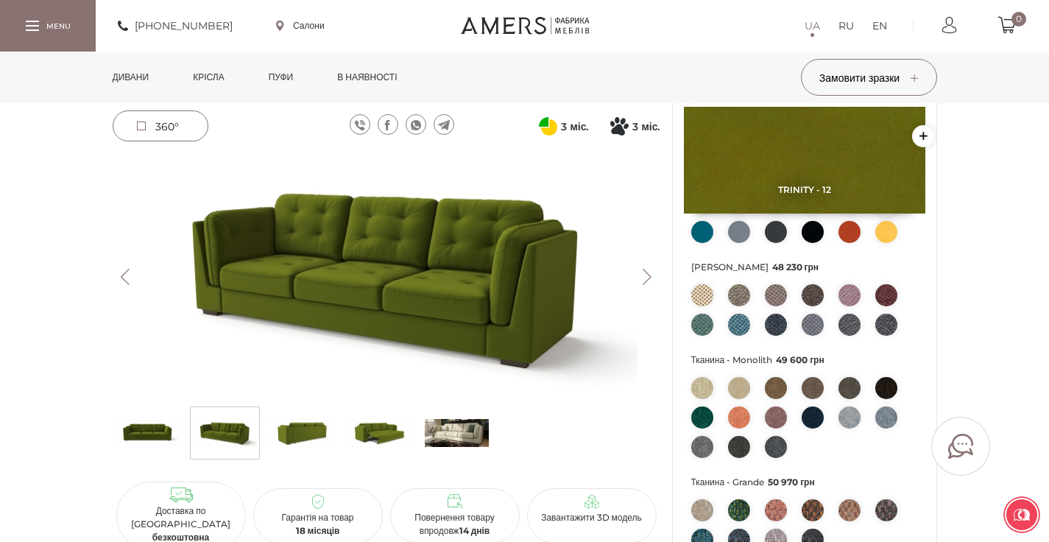
click at [699, 418] on img at bounding box center [702, 417] width 22 height 22
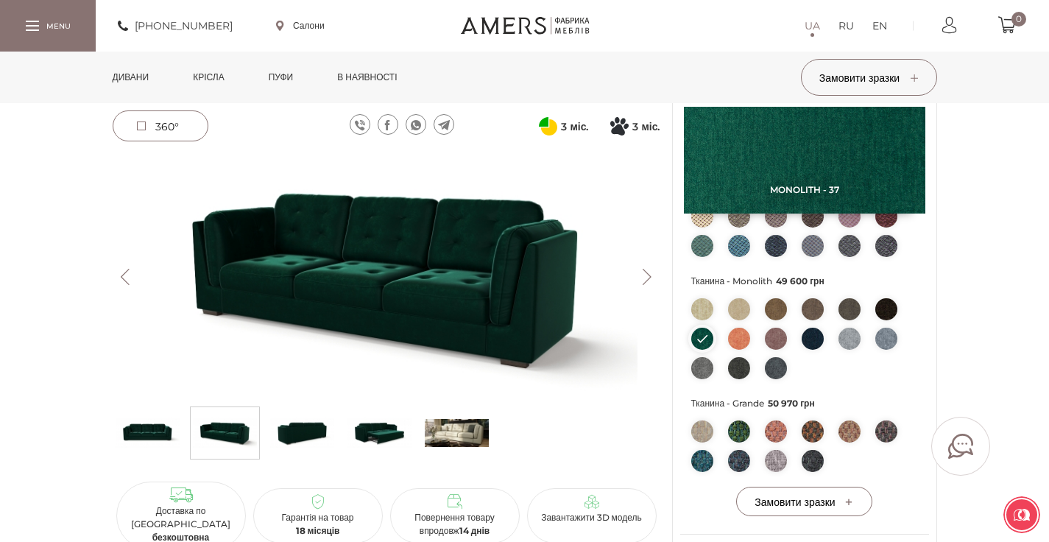
scroll to position [511, 0]
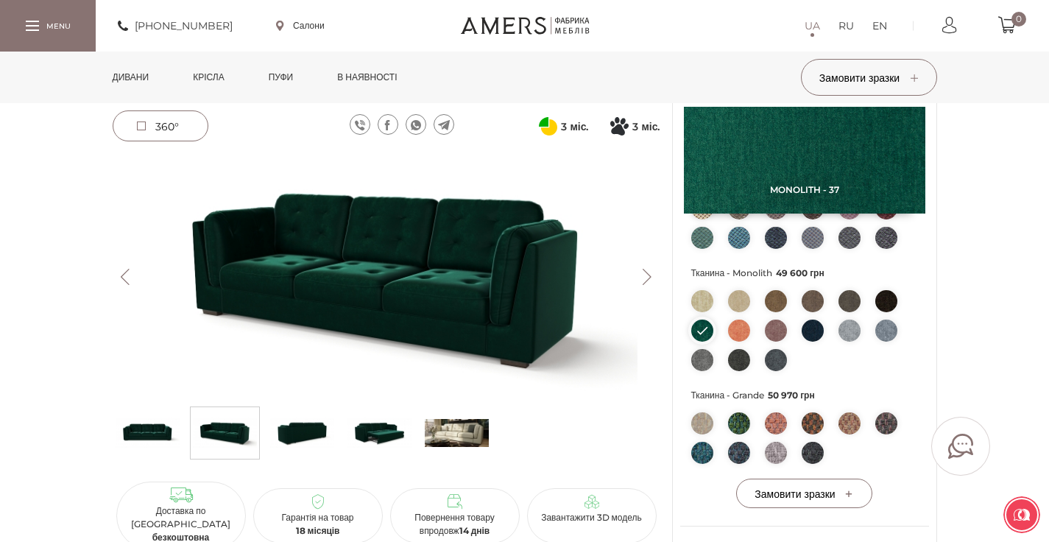
click at [734, 425] on img at bounding box center [739, 423] width 22 height 22
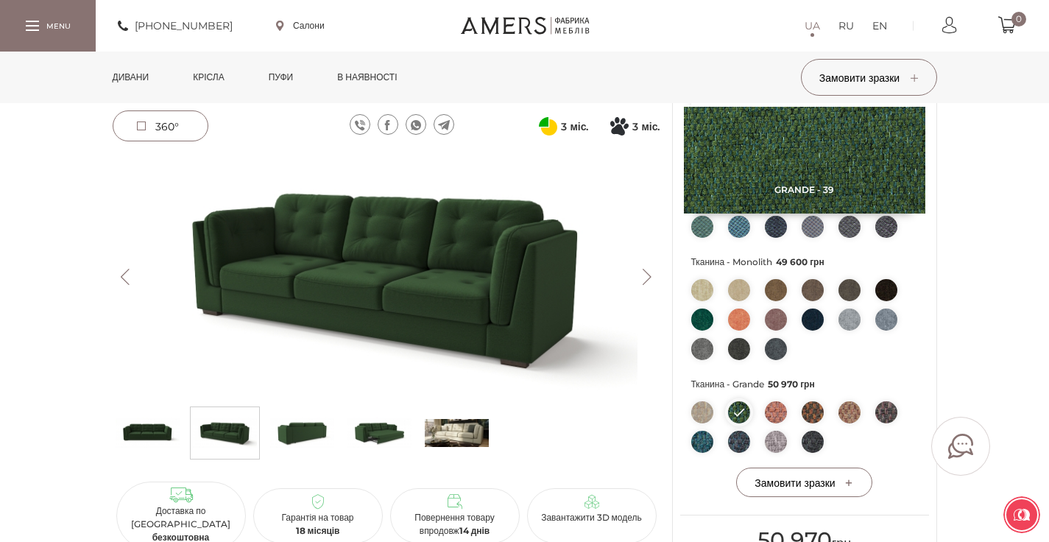
scroll to position [525, 0]
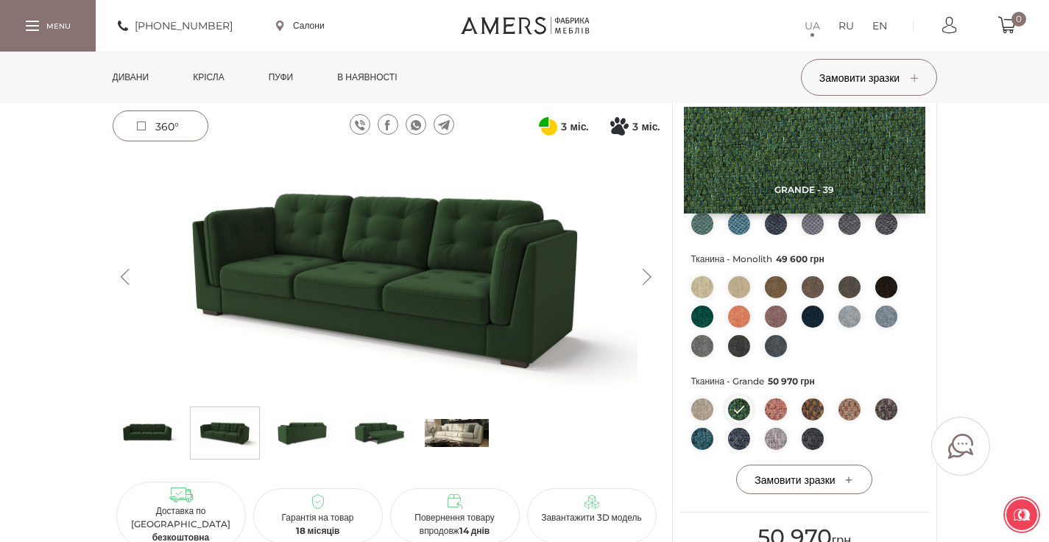
click at [381, 434] on img at bounding box center [379, 433] width 64 height 44
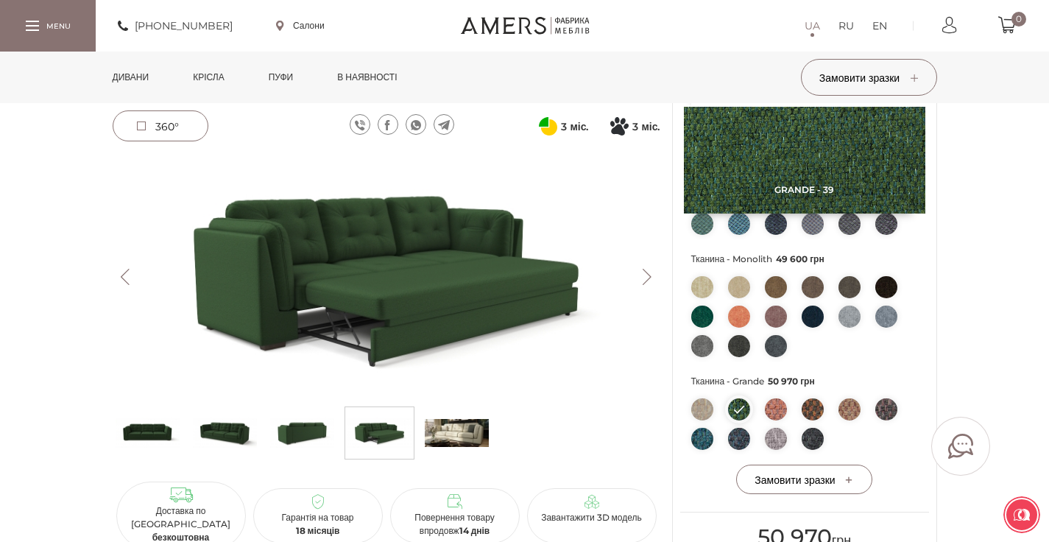
click at [441, 434] on img at bounding box center [457, 433] width 64 height 44
